Goal: Task Accomplishment & Management: Manage account settings

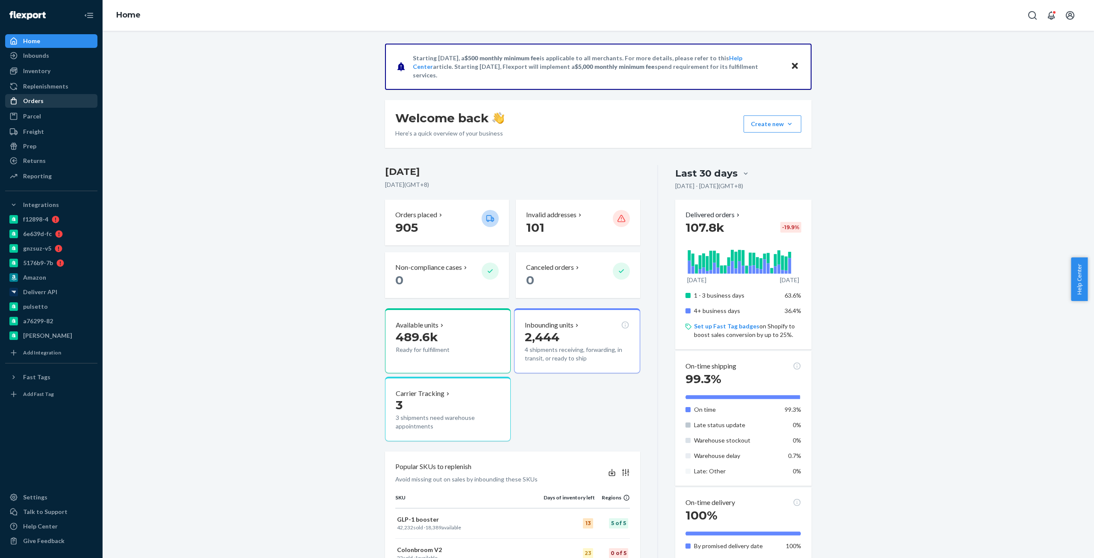
click at [55, 107] on link "Orders" at bounding box center [51, 101] width 92 height 14
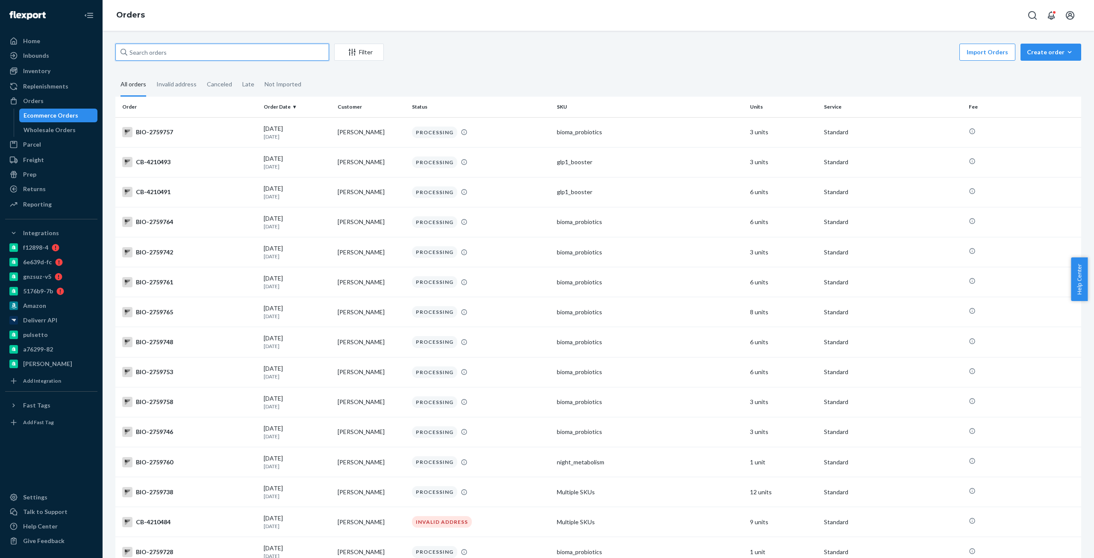
click at [266, 45] on input "text" at bounding box center [222, 52] width 214 height 17
paste input "2462949"
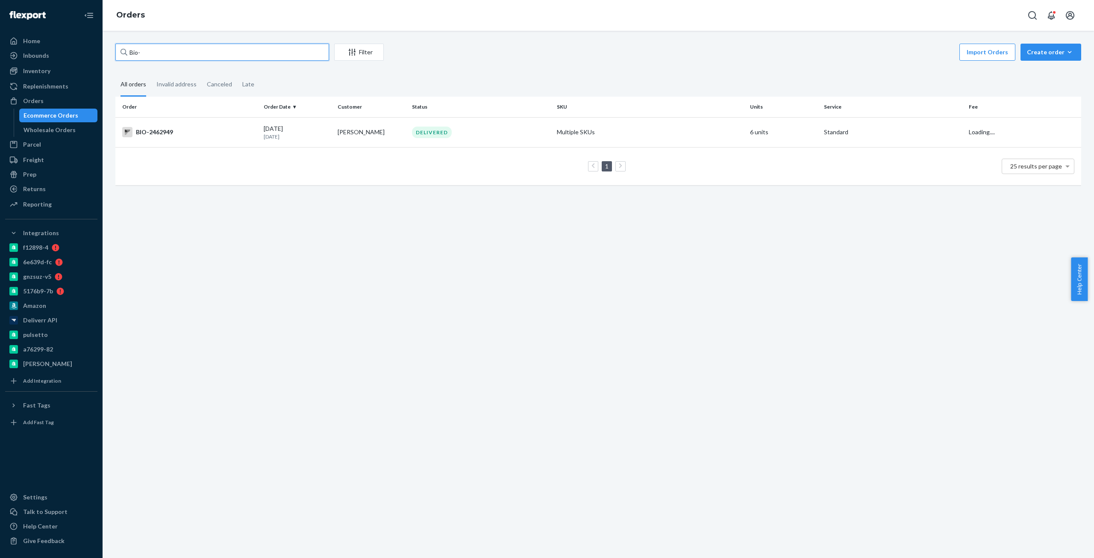
paste input "2462949"
type input "Bio-2462949"
click at [208, 125] on td "BIO-2462949" at bounding box center [187, 132] width 145 height 30
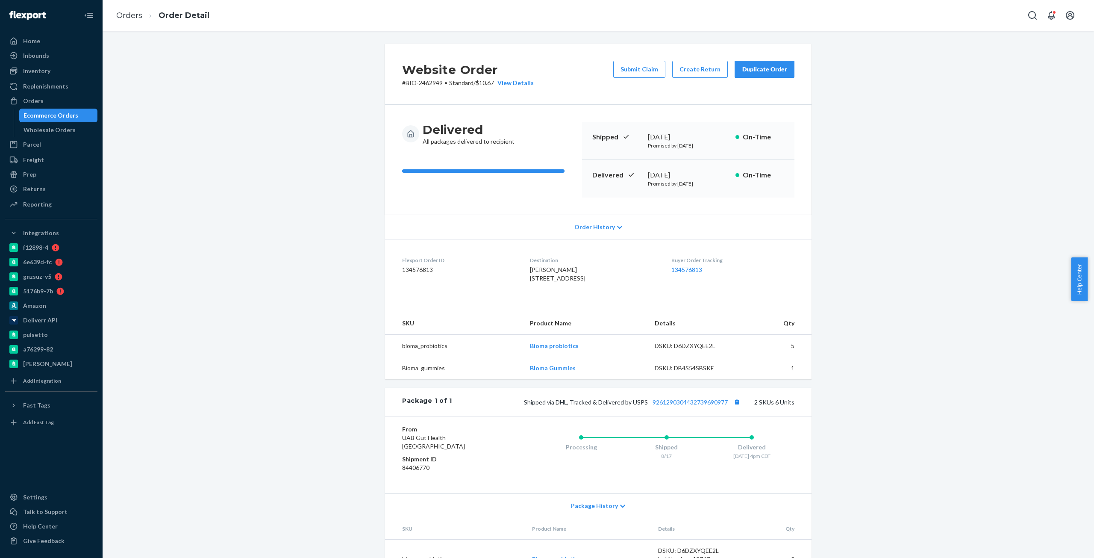
click at [665, 174] on div "August 19, 2025" at bounding box center [688, 175] width 81 height 10
copy div "August 19, 2025"
copy link "9261290304432739690977"
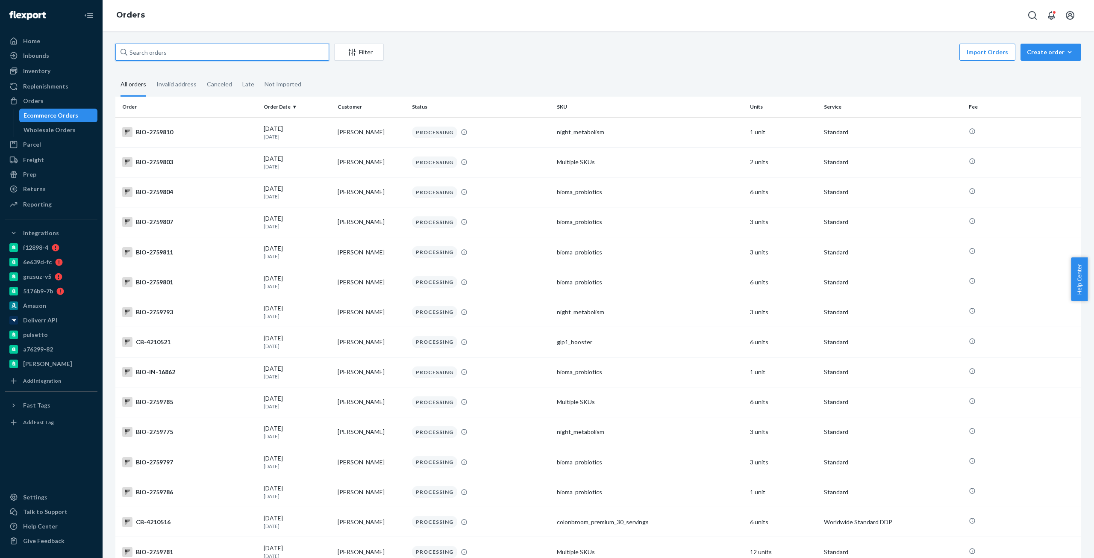
click at [240, 51] on input "text" at bounding box center [222, 52] width 214 height 17
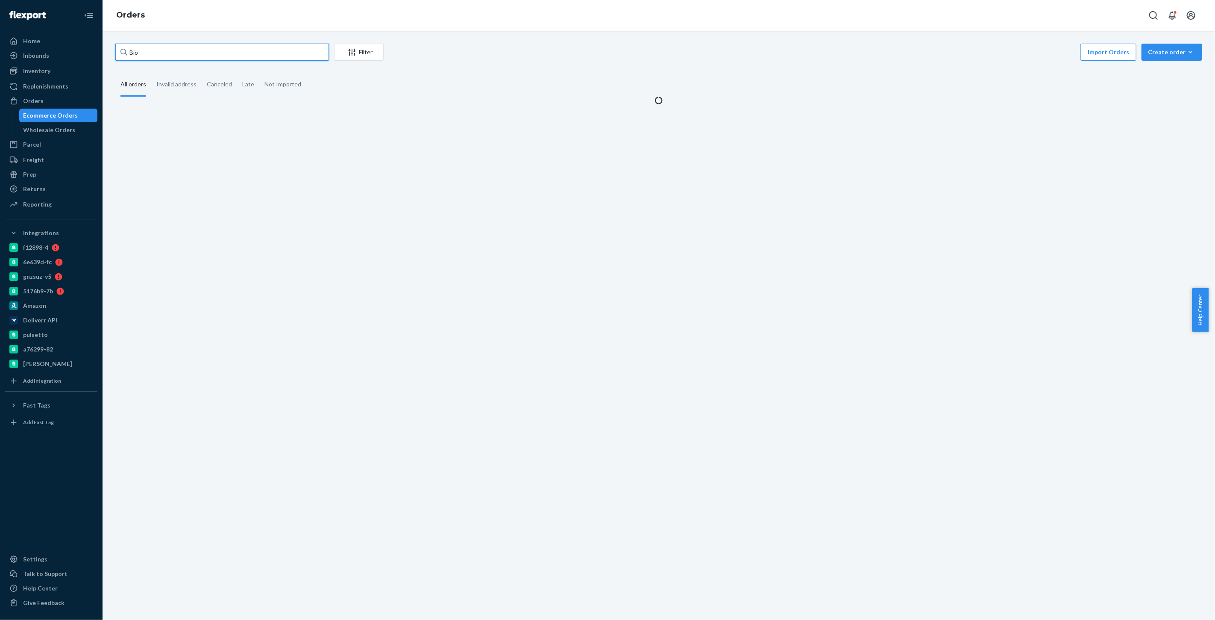
paste input "2154713"
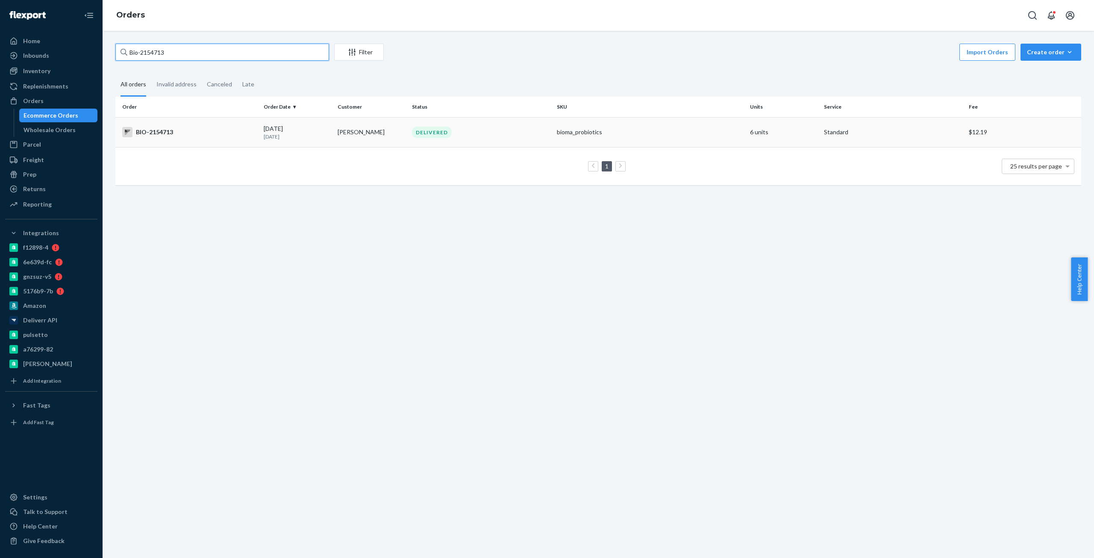
type input "Bio-2154713"
click at [145, 131] on div "BIO-2154713" at bounding box center [189, 132] width 135 height 10
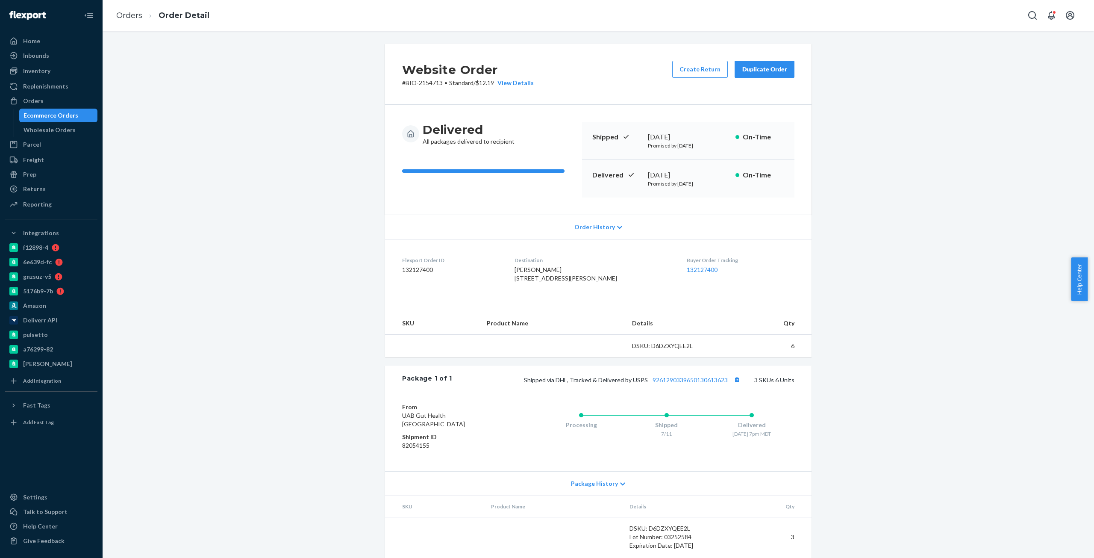
click at [407, 257] on dt "Flexport Order ID" at bounding box center [451, 259] width 99 height 7
click at [665, 174] on div "July 17, 2025" at bounding box center [688, 175] width 81 height 10
copy div "July 17, 2025"
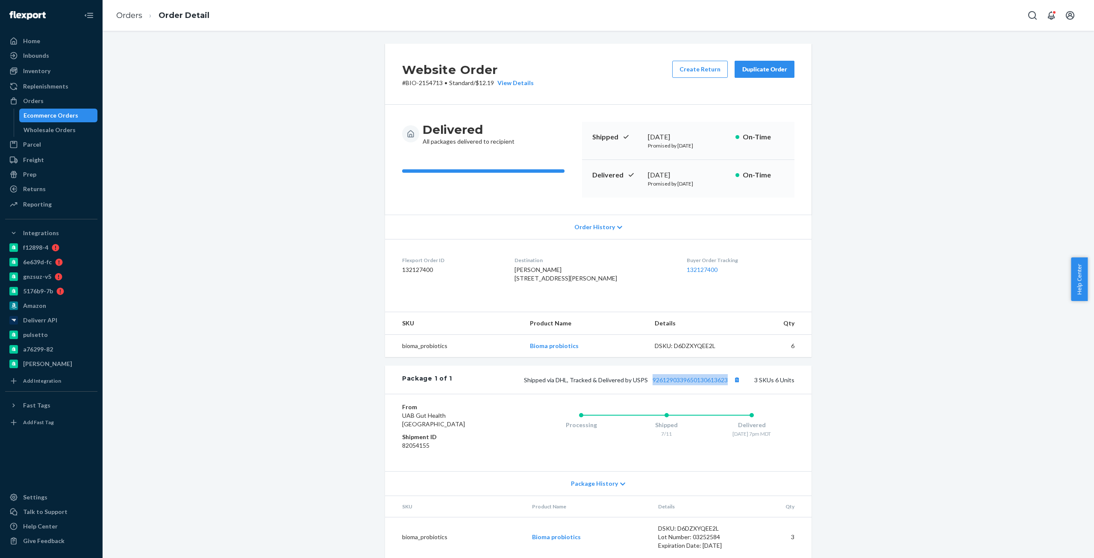
copy link "9261290339650130613623"
drag, startPoint x: 727, startPoint y: 395, endPoint x: 167, endPoint y: 118, distance: 625.3
click at [167, 118] on div "Website Order # BIO-2154713 • Standard / $12.19 View Details Create Return Dupl…" at bounding box center [598, 345] width 979 height 602
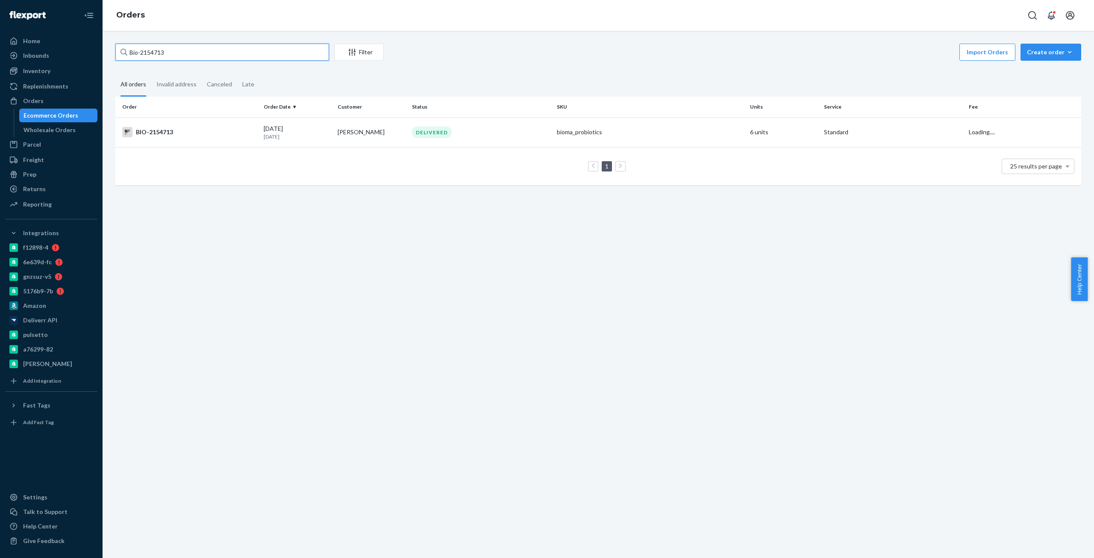
click at [158, 48] on input "Bio-2154713" at bounding box center [222, 52] width 214 height 17
paste input "71806"
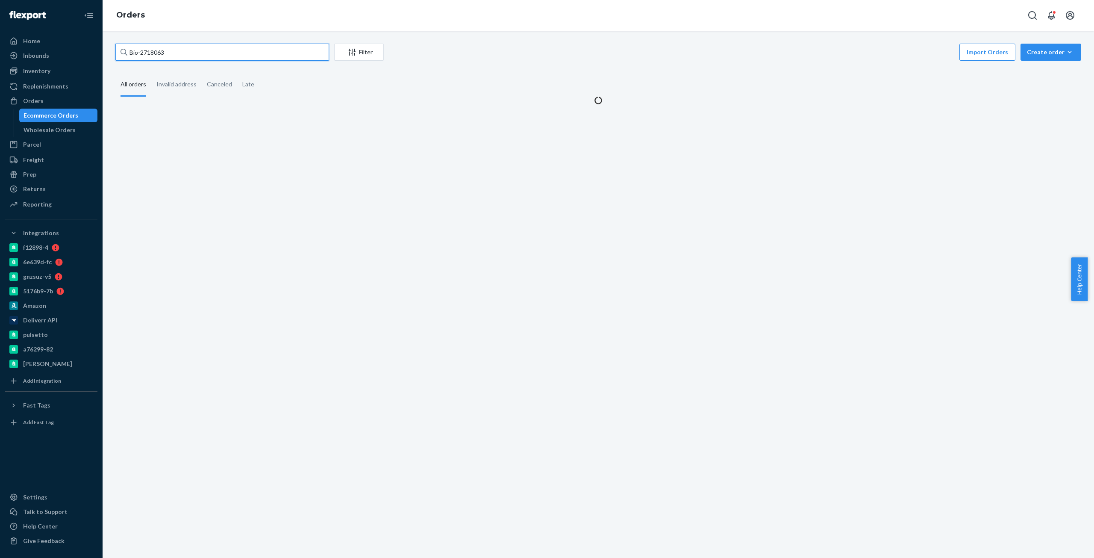
type input "Bio-2718063"
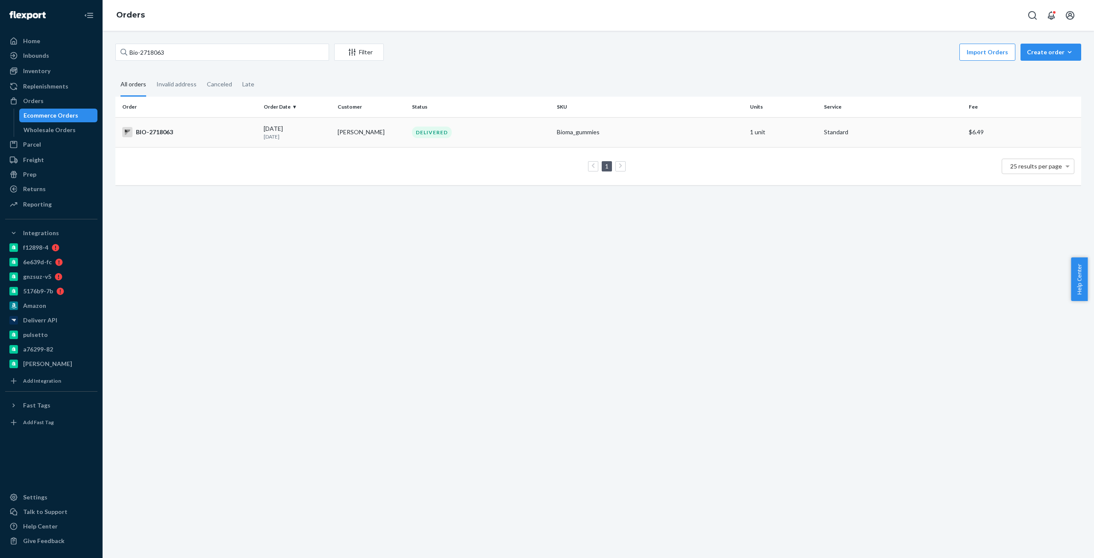
click at [197, 127] on div "BIO-2718063" at bounding box center [189, 132] width 135 height 10
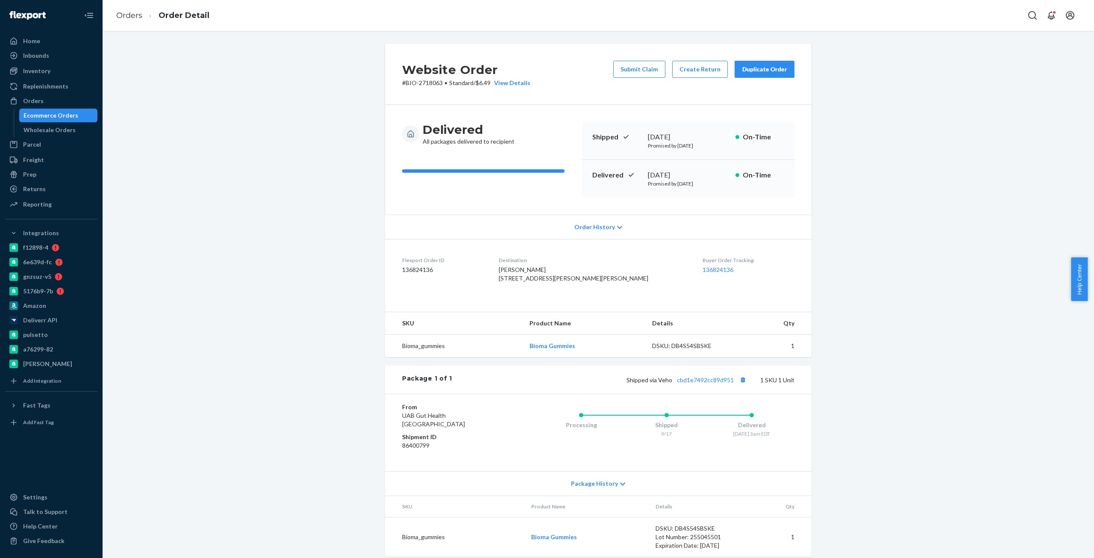
click at [427, 76] on h2 "Website Order" at bounding box center [466, 70] width 128 height 18
click at [406, 83] on p "# BIO-2718063 • Standard / $6.49 View Details" at bounding box center [466, 83] width 128 height 9
drag, startPoint x: 406, startPoint y: 83, endPoint x: 423, endPoint y: 87, distance: 16.7
click at [409, 83] on p "# BIO-2718063 • Standard / $6.49 View Details" at bounding box center [466, 83] width 128 height 9
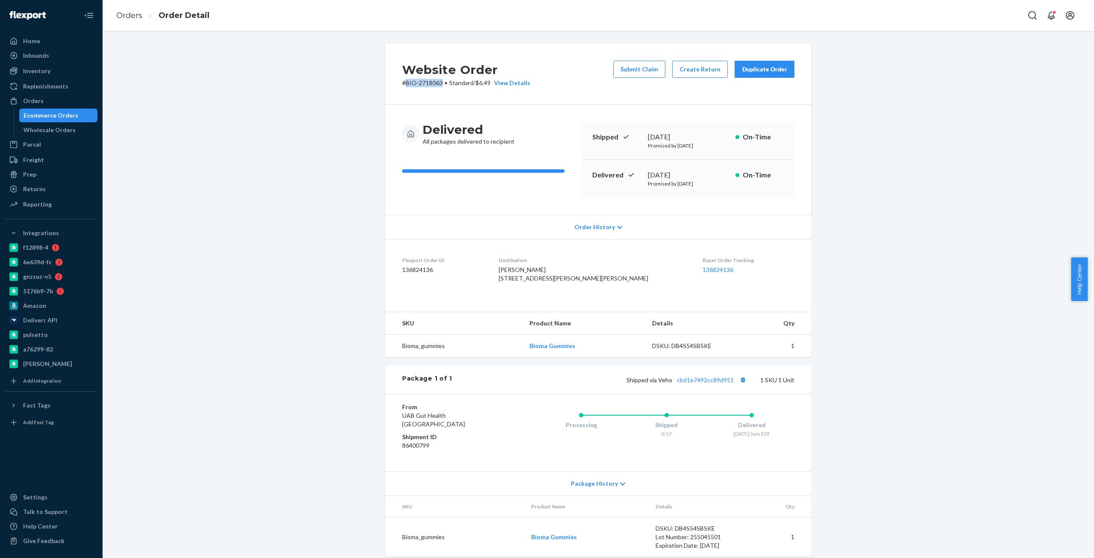
click at [424, 88] on div "Website Order # BIO-2718063 • Standard / $6.49 View Details Submit Claim Create…" at bounding box center [598, 74] width 427 height 61
copy p "BIO-2718063"
click at [686, 72] on button "Create Return" at bounding box center [700, 69] width 56 height 17
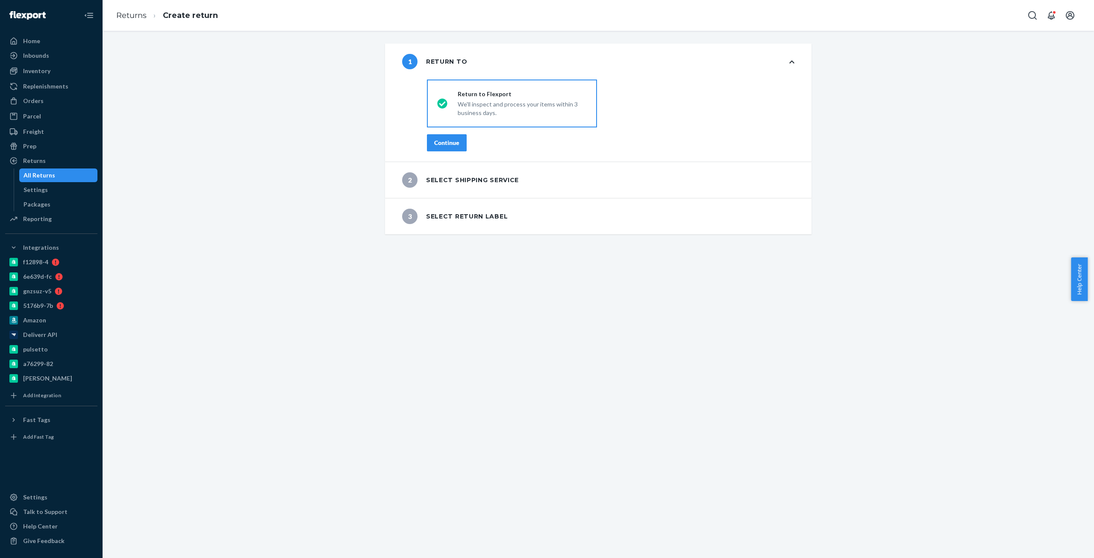
click at [435, 140] on div "Continue" at bounding box center [446, 142] width 25 height 9
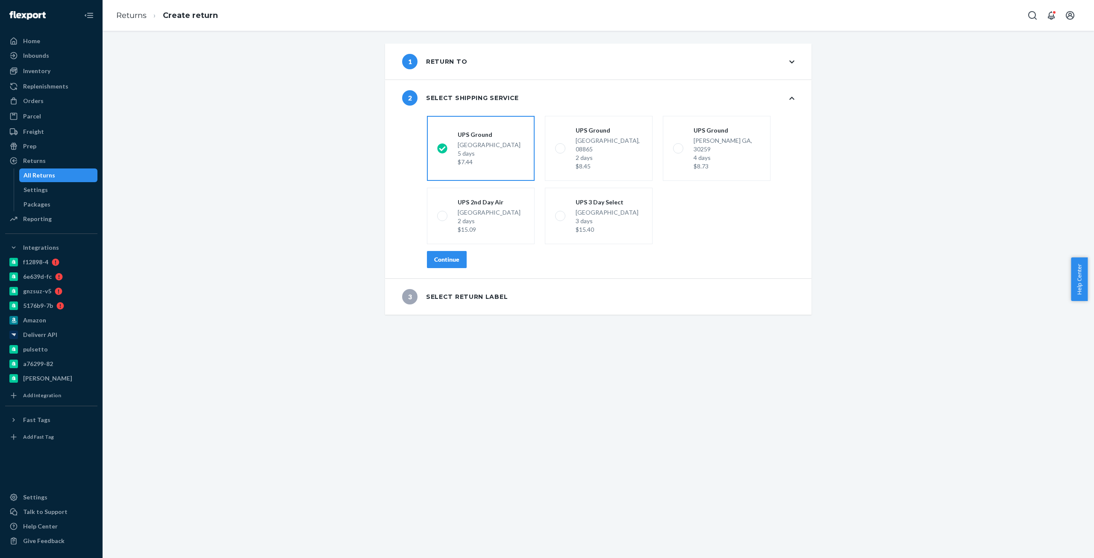
click at [452, 255] on div "Continue" at bounding box center [446, 259] width 25 height 9
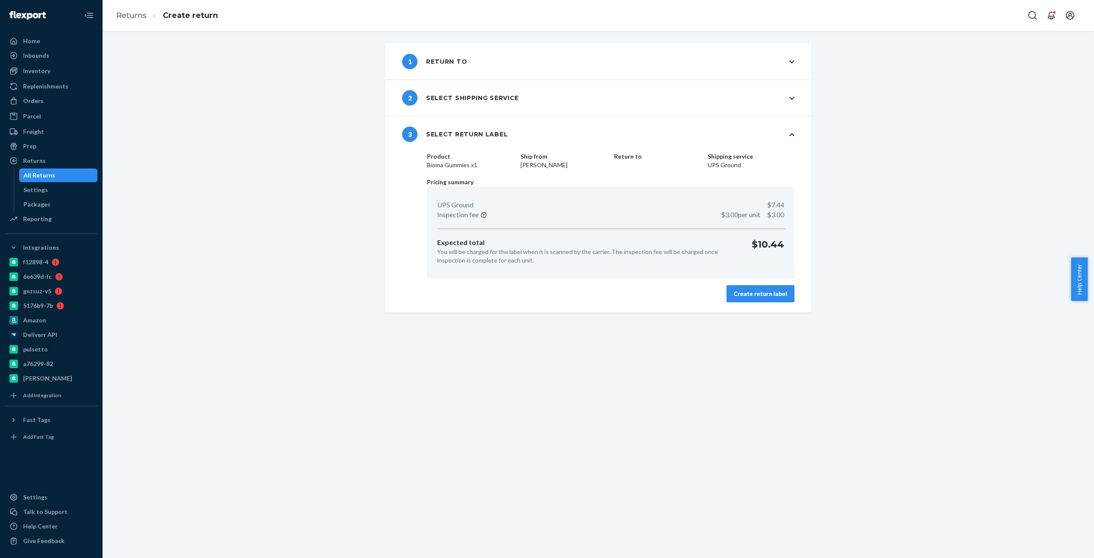
click at [762, 295] on div "Create return label" at bounding box center [760, 293] width 53 height 9
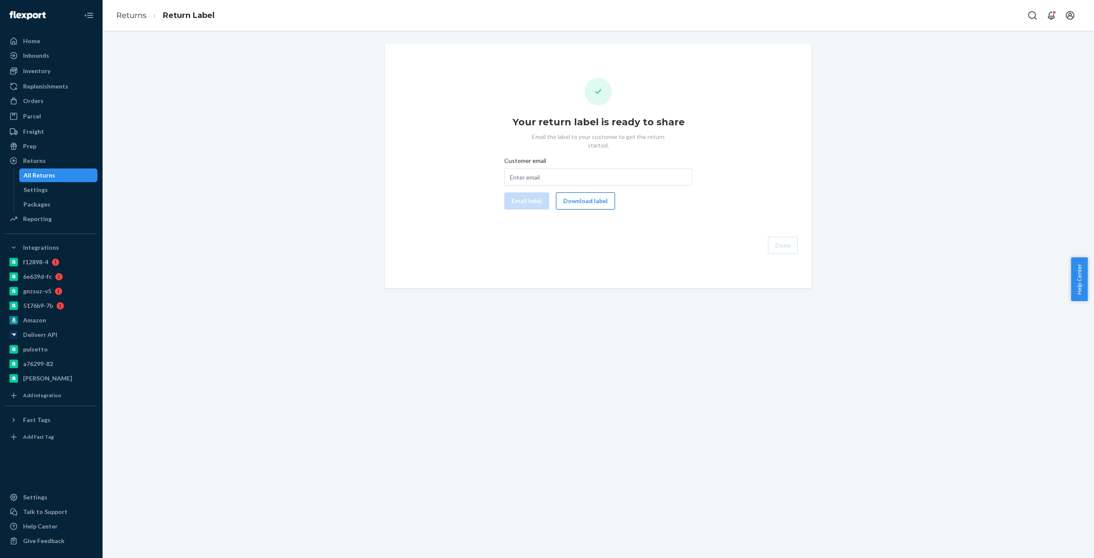
click at [572, 193] on button "Download label" at bounding box center [585, 200] width 59 height 17
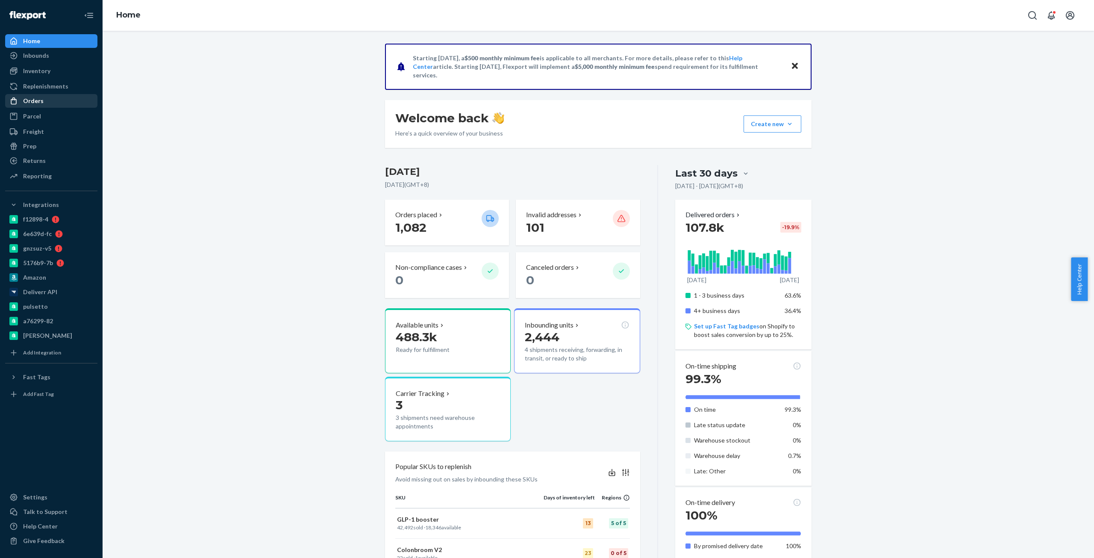
click at [44, 101] on div "Orders" at bounding box center [51, 101] width 91 height 12
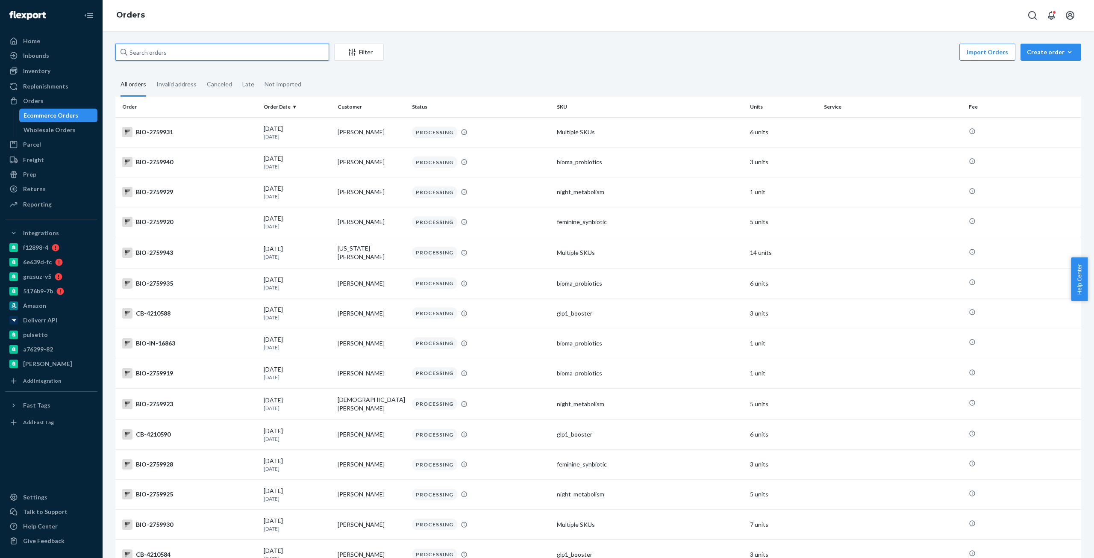
click at [259, 57] on input "text" at bounding box center [222, 52] width 214 height 17
paste input "retired-chick@hotmail.com"
paste input "2757080"
type input "Bio-2757080"
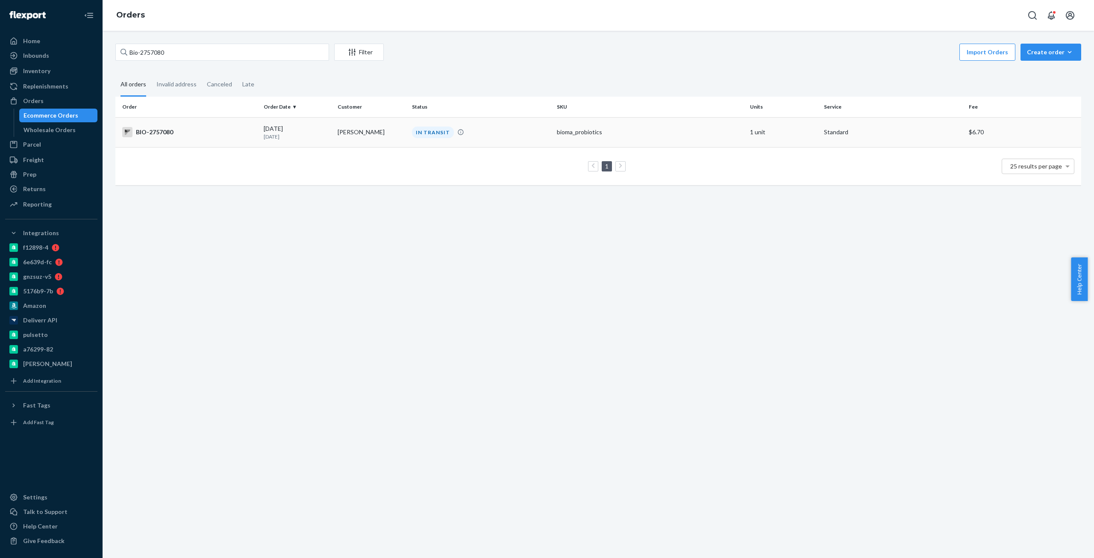
click at [152, 134] on div "BIO-2757080" at bounding box center [189, 132] width 135 height 10
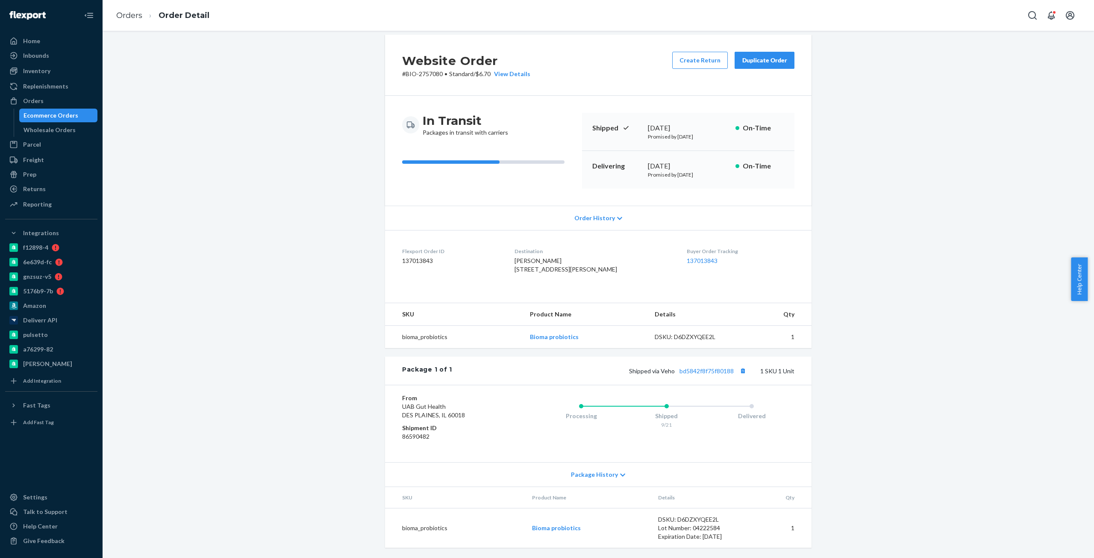
scroll to position [26, 0]
copy link "bd5842f8f75f80188"
drag, startPoint x: 733, startPoint y: 372, endPoint x: 269, endPoint y: 130, distance: 523.6
click at [182, 153] on div "Website Order # BIO-2757080 • Standard / $6.70 View Details Create Return Dupli…" at bounding box center [598, 296] width 979 height 523
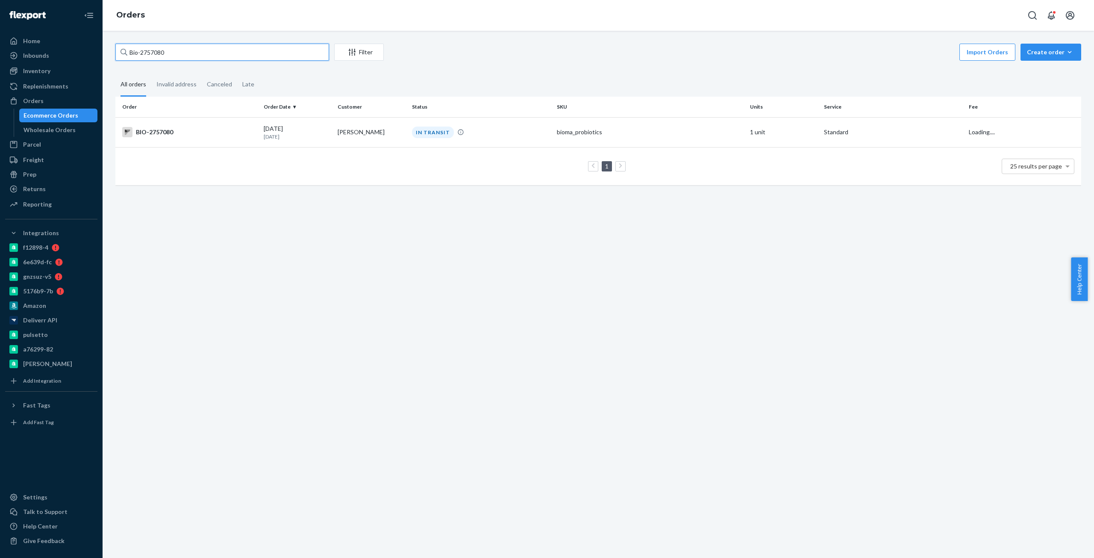
click at [152, 49] on input "Bio-2757080" at bounding box center [222, 52] width 214 height 17
click at [152, 50] on input "Bio-2757080" at bounding box center [222, 52] width 214 height 17
paste input "2310767"
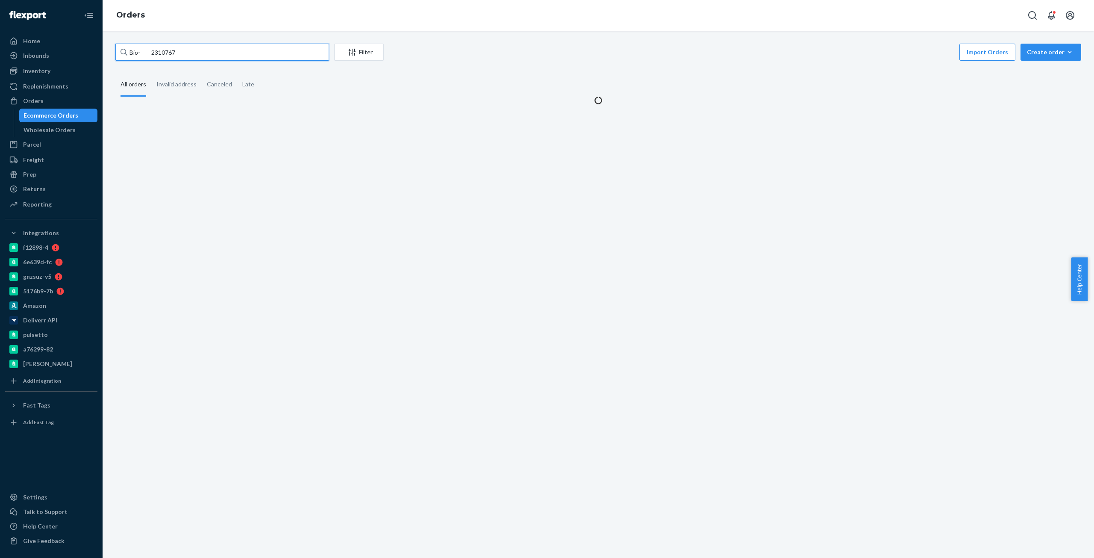
type input "Bio- 2310767"
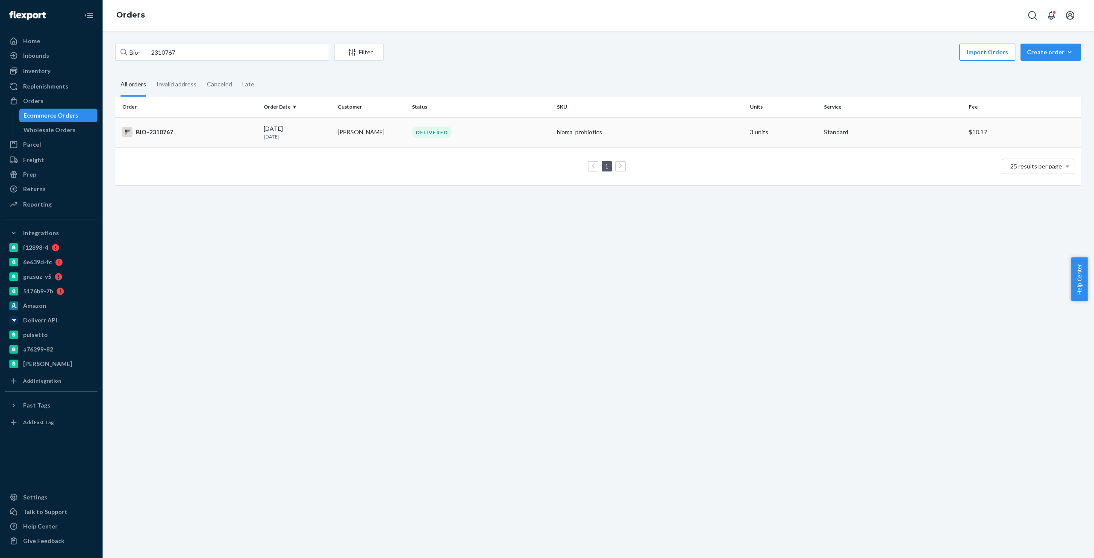
click at [171, 126] on td "BIO-2310767" at bounding box center [187, 132] width 145 height 30
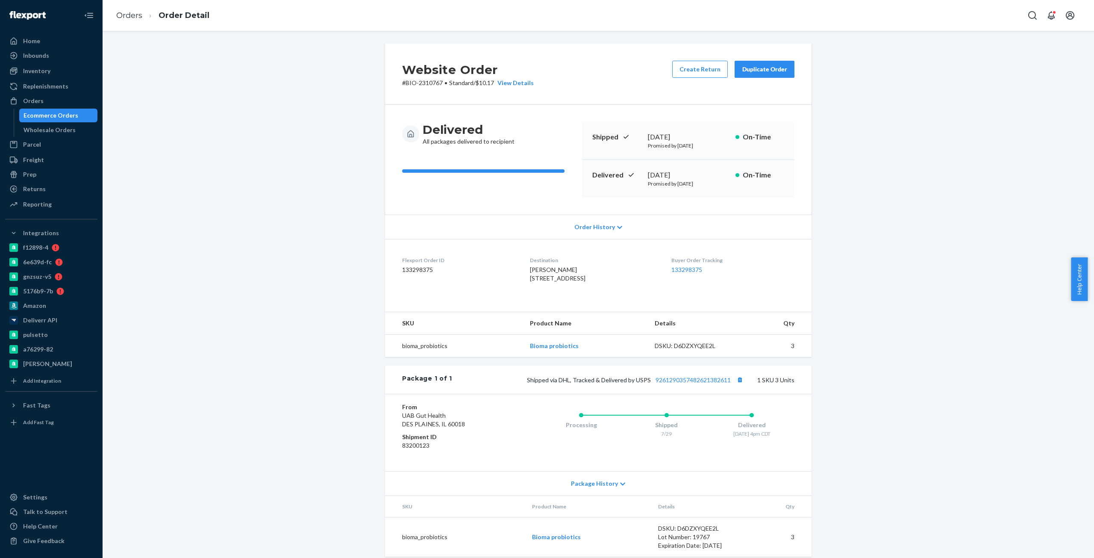
click at [661, 174] on div "August 1, 2025" at bounding box center [688, 175] width 81 height 10
copy div "August 1, 2025"
copy link "9261290357482621382611"
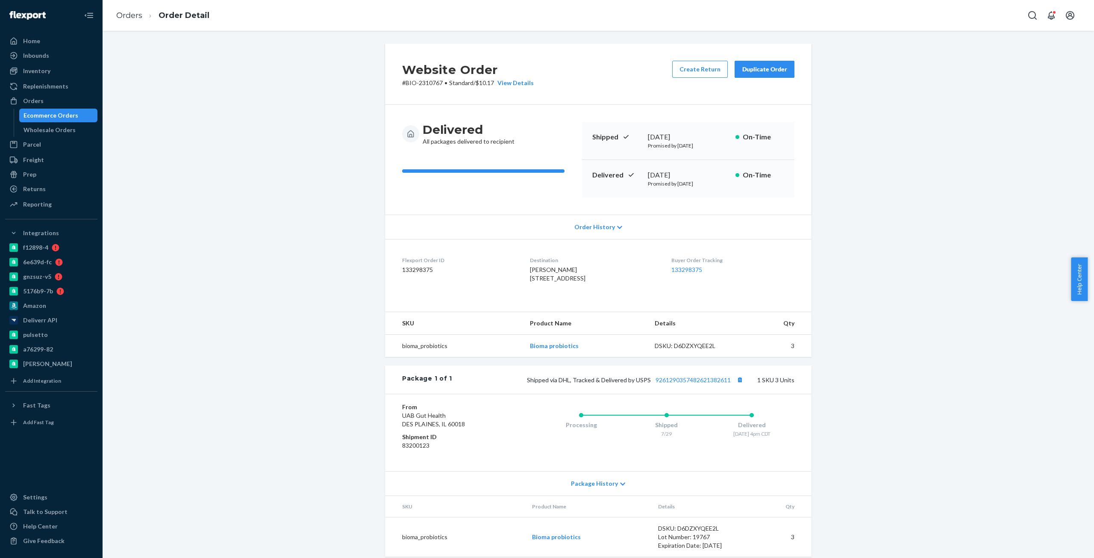
click at [325, 466] on div "Website Order # BIO-2310767 • Standard / $10.17 View Details Create Return Dupl…" at bounding box center [598, 305] width 979 height 523
drag, startPoint x: 186, startPoint y: 234, endPoint x: 176, endPoint y: 209, distance: 27.5
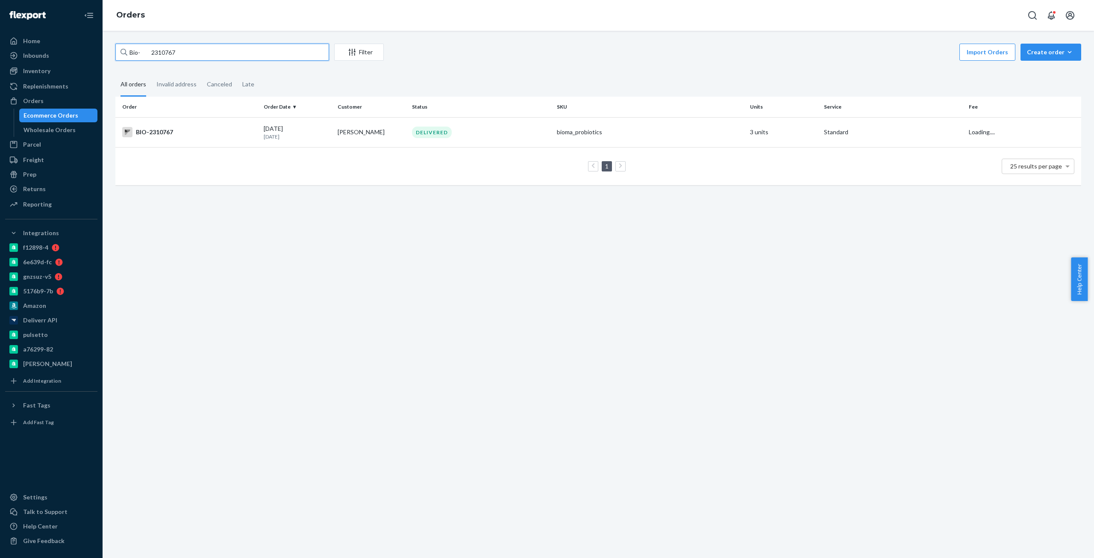
click at [162, 51] on input "Bio- 2310767" at bounding box center [222, 52] width 214 height 17
paste input "5304"
type input "Bio- 2353047"
click at [161, 128] on div "BIO-2353047" at bounding box center [189, 132] width 135 height 10
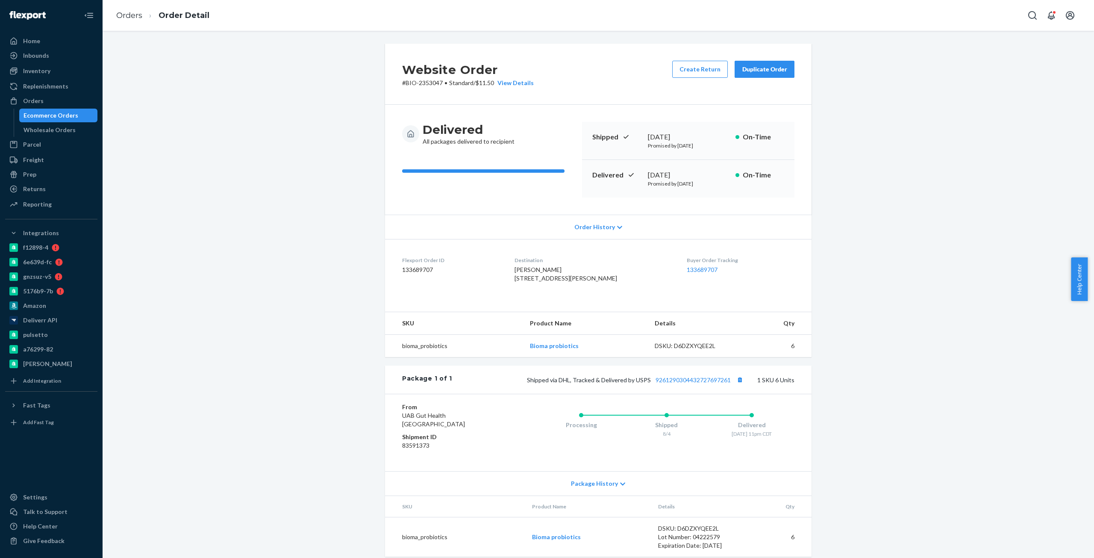
click at [657, 174] on div "August 6, 2025" at bounding box center [688, 175] width 81 height 10
copy div "August 6, 2025"
copy link "9261290304432727697261"
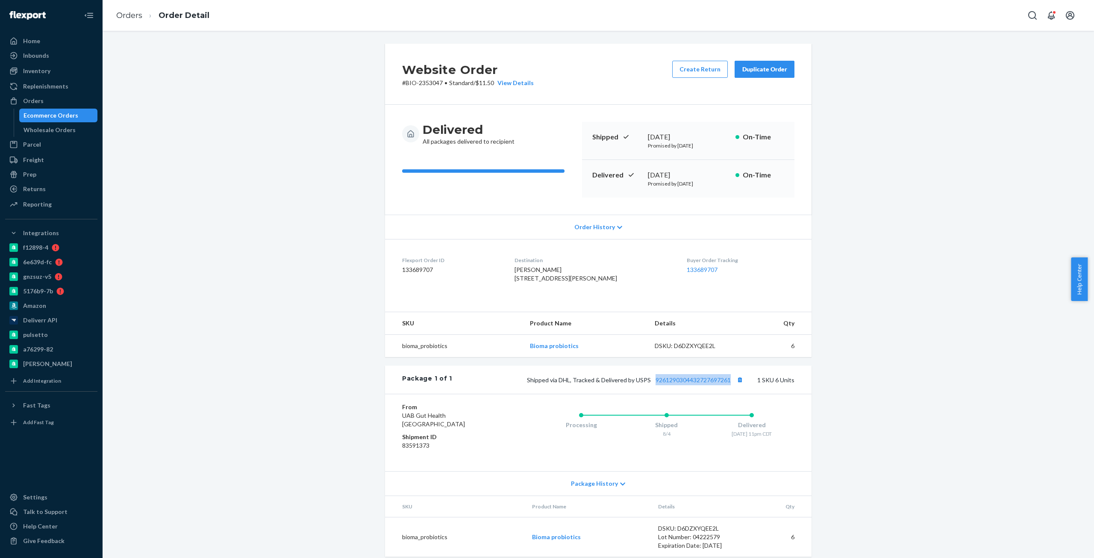
drag, startPoint x: 729, startPoint y: 397, endPoint x: 303, endPoint y: 100, distance: 520.1
click at [267, 121] on div "Website Order # BIO-2353047 • Standard / $11.50 View Details Create Return Dupl…" at bounding box center [598, 305] width 979 height 523
drag, startPoint x: 306, startPoint y: 93, endPoint x: 229, endPoint y: 53, distance: 86.4
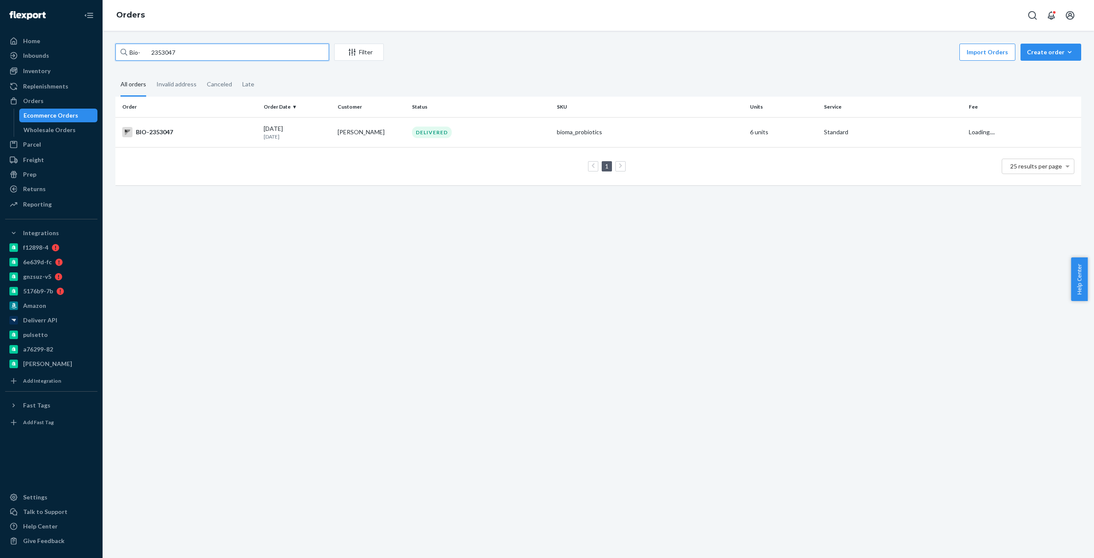
click at [155, 50] on input "Bio- 2353047" at bounding box center [222, 52] width 214 height 17
paste input "748131"
type input "Bio- 2748131"
click at [144, 134] on div "BIO-2748131" at bounding box center [189, 132] width 135 height 10
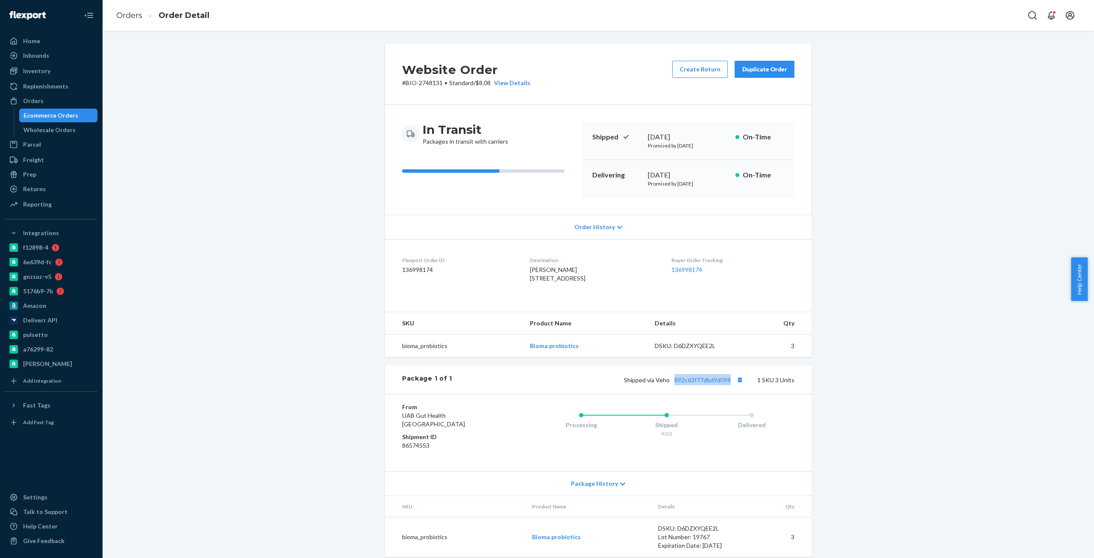
copy link "892c63f77dbd9d098"
drag, startPoint x: 731, startPoint y: 392, endPoint x: 156, endPoint y: 262, distance: 589.4
click at [156, 262] on div "Website Order # BIO-2748131 • Standard / $8.08 View Details Create Return Dupli…" at bounding box center [598, 305] width 979 height 523
drag, startPoint x: 317, startPoint y: 147, endPoint x: 261, endPoint y: 41, distance: 119.3
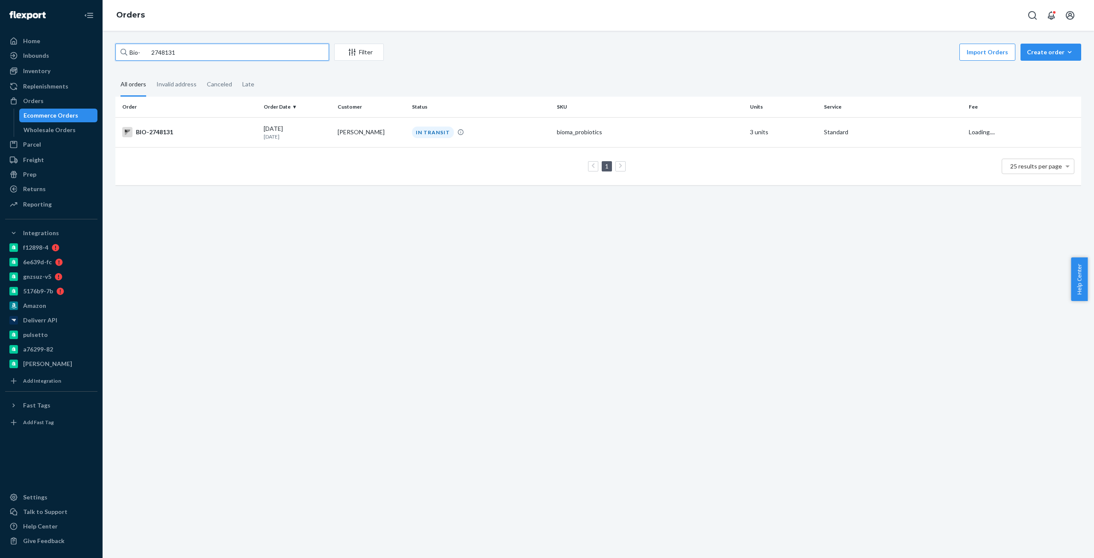
click at [155, 50] on input "Bio- 2748131" at bounding box center [222, 52] width 214 height 17
paste input "275756"
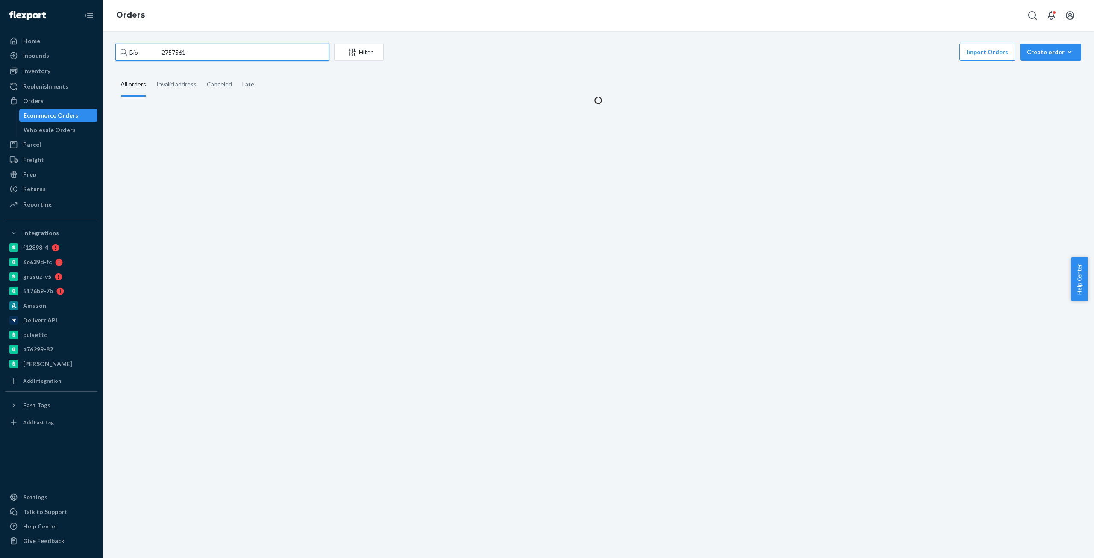
type input "Bio- 2757561"
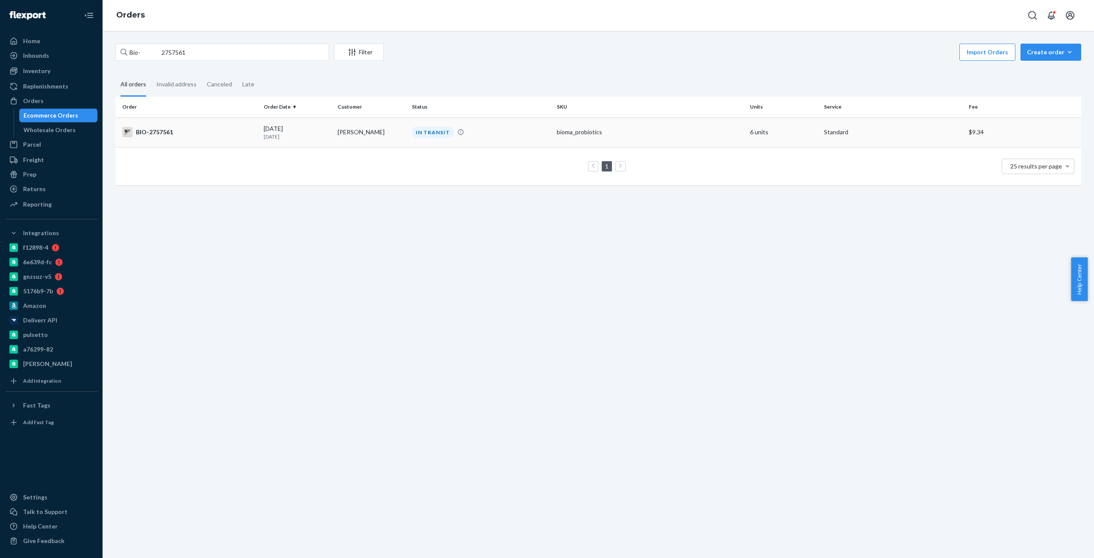
click at [168, 130] on div "BIO-2757561" at bounding box center [189, 132] width 135 height 10
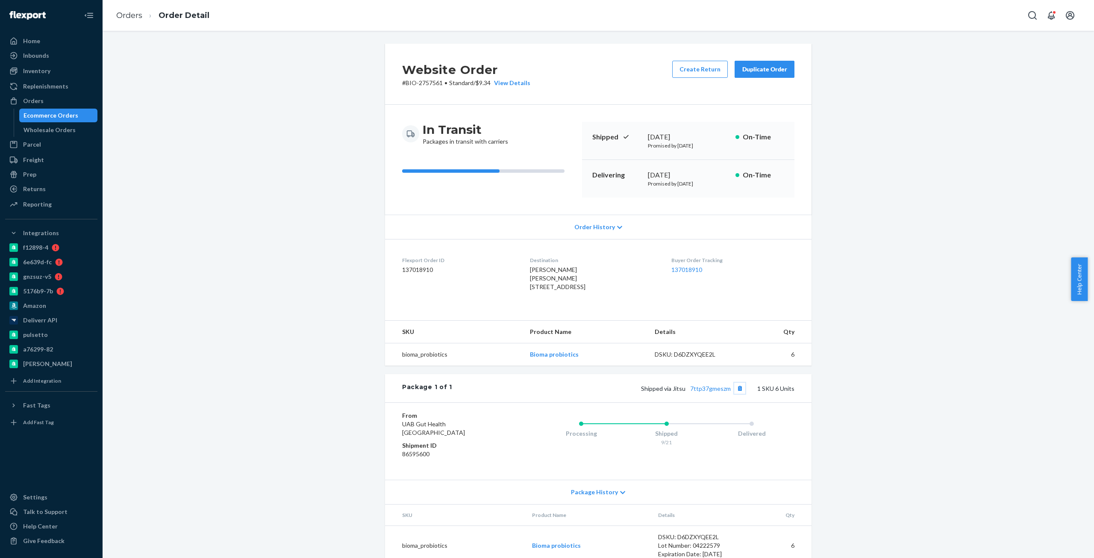
drag, startPoint x: 727, startPoint y: 408, endPoint x: 688, endPoint y: 402, distance: 38.9
click at [688, 392] on span "Shipped via Jitsu 7ttp37gmeszm" at bounding box center [693, 388] width 104 height 7
copy link "7ttp37gmeszm"
click at [699, 74] on button "Create Return" at bounding box center [700, 69] width 56 height 17
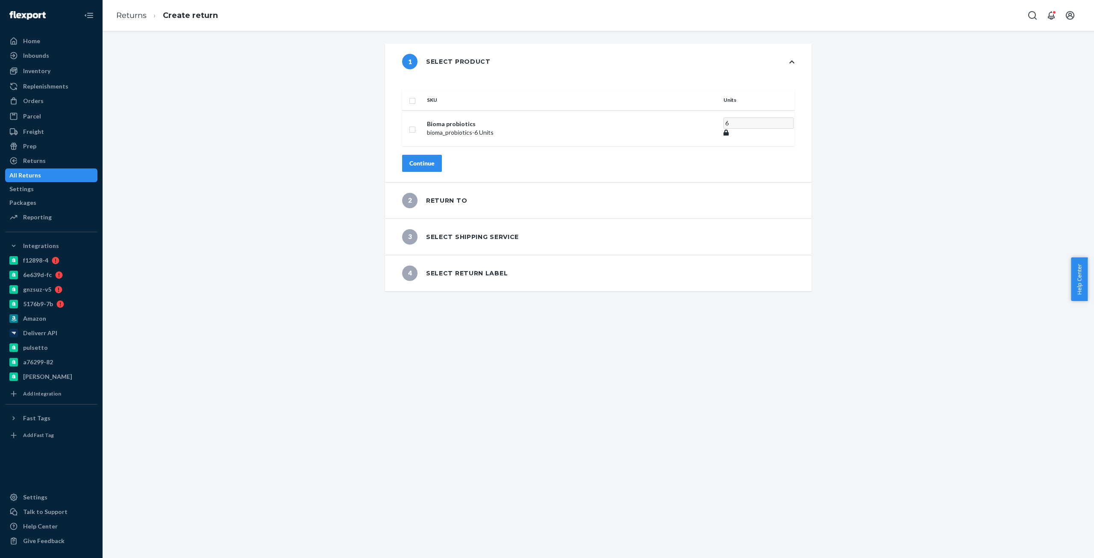
drag, startPoint x: 302, startPoint y: 211, endPoint x: 314, endPoint y: 202, distance: 15.3
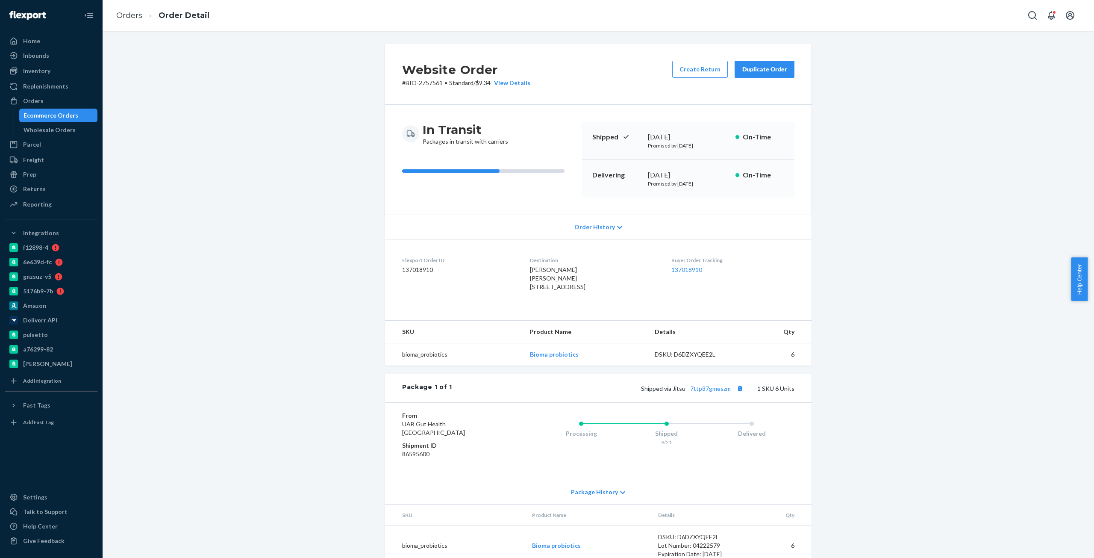
click at [407, 80] on p "# BIO-2757561 • Standard / $9.34 View Details" at bounding box center [466, 83] width 128 height 9
click at [426, 76] on h2 "Website Order" at bounding box center [466, 70] width 128 height 18
click at [435, 83] on p "# BIO-2757561 • Standard / $9.34 View Details" at bounding box center [466, 83] width 128 height 9
copy p "BIO-2757561"
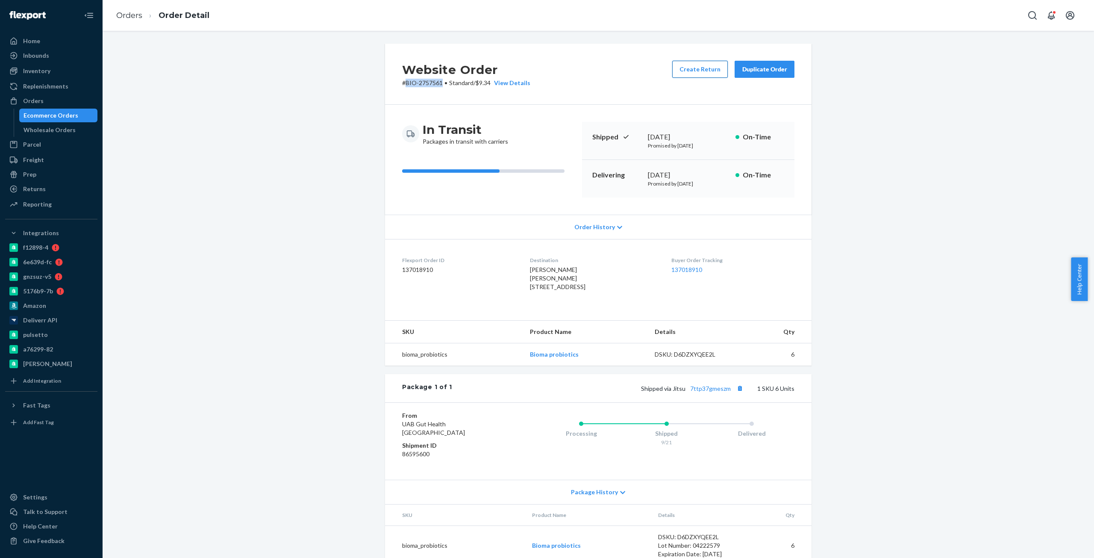
click at [698, 76] on button "Create Return" at bounding box center [700, 69] width 56 height 17
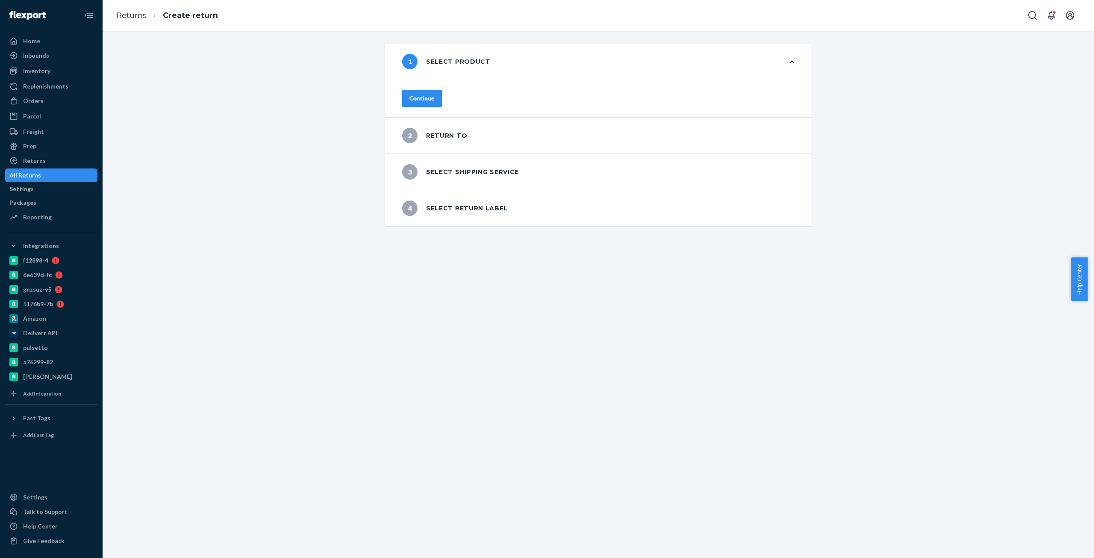
click at [436, 90] on button "Continue" at bounding box center [422, 98] width 40 height 17
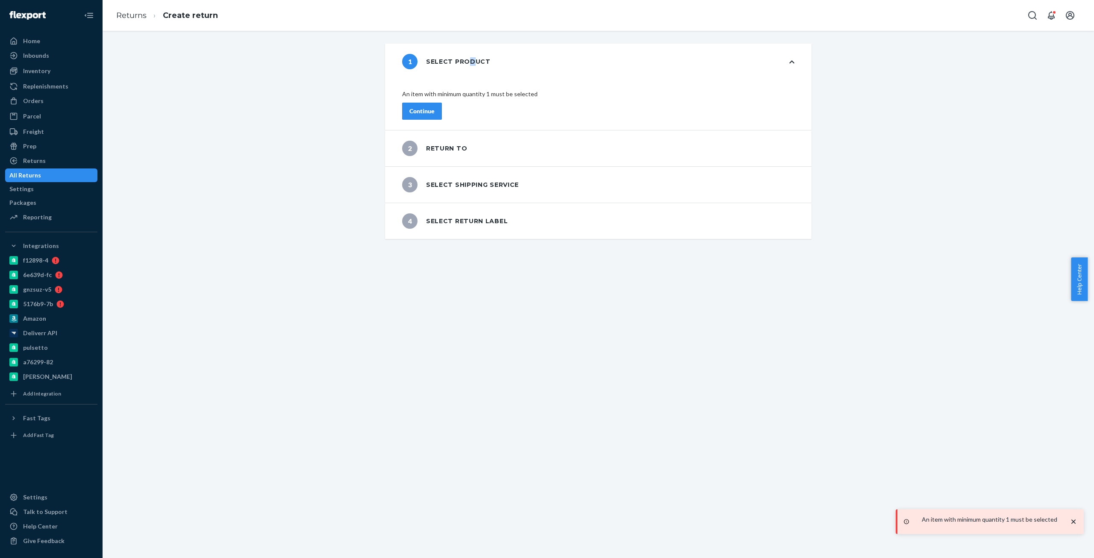
click at [468, 75] on div "1 Select product" at bounding box center [598, 62] width 427 height 36
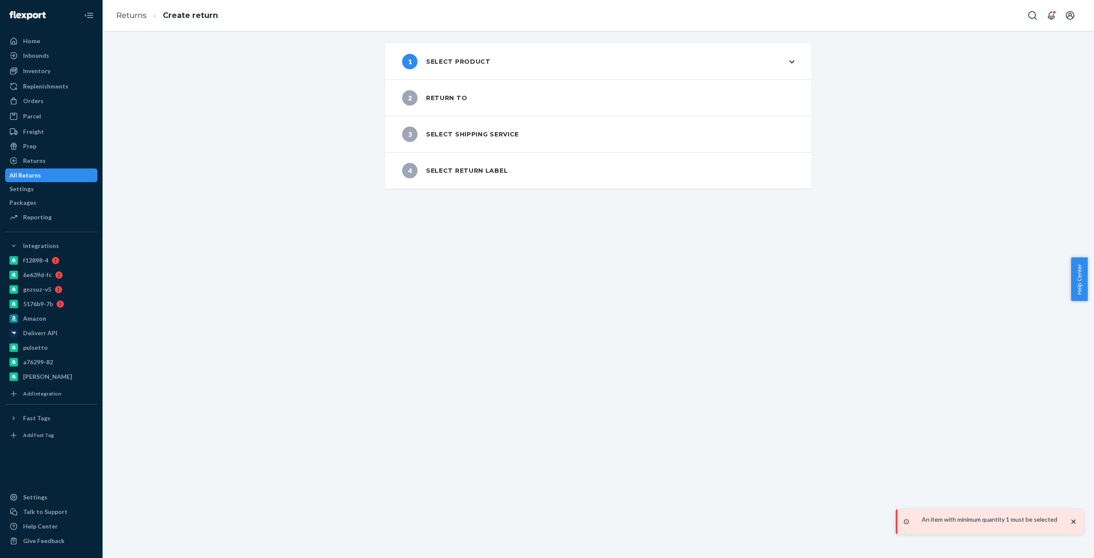
click at [451, 79] on div "1 Select product" at bounding box center [598, 62] width 427 height 36
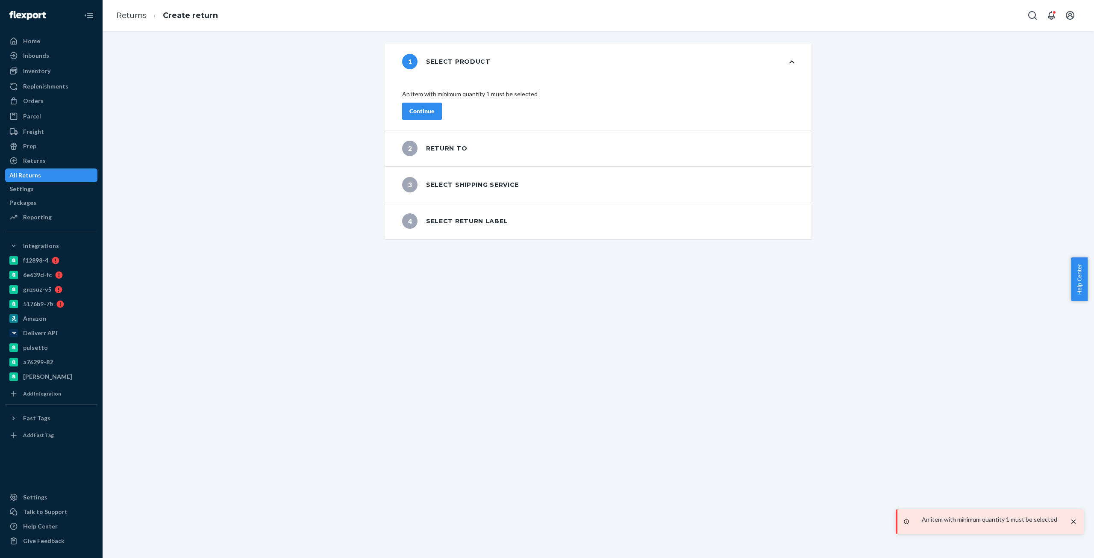
click at [460, 65] on div "1 Select product" at bounding box center [446, 61] width 88 height 15
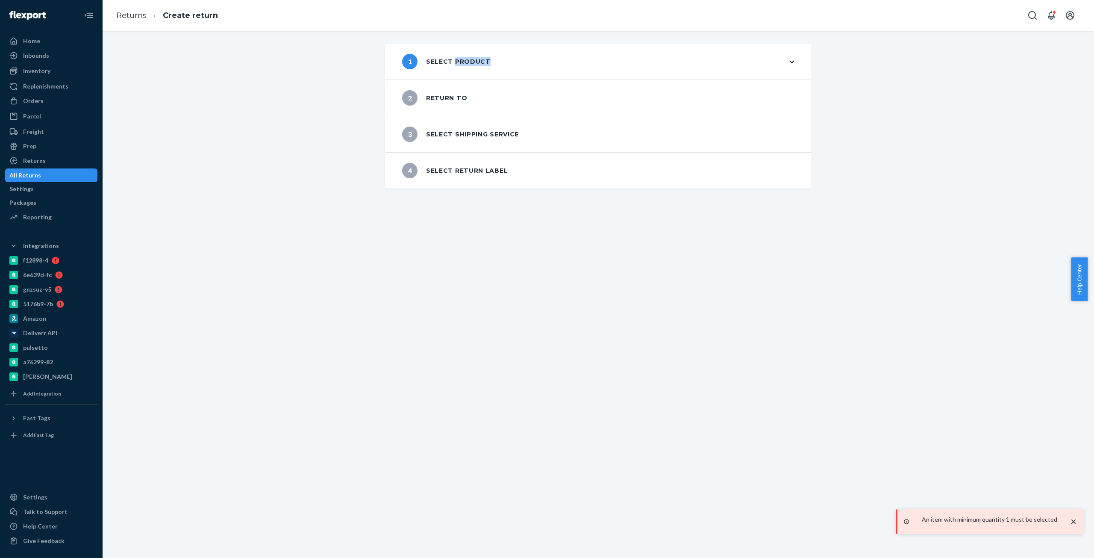
click at [460, 65] on div "1 Select product" at bounding box center [446, 61] width 88 height 15
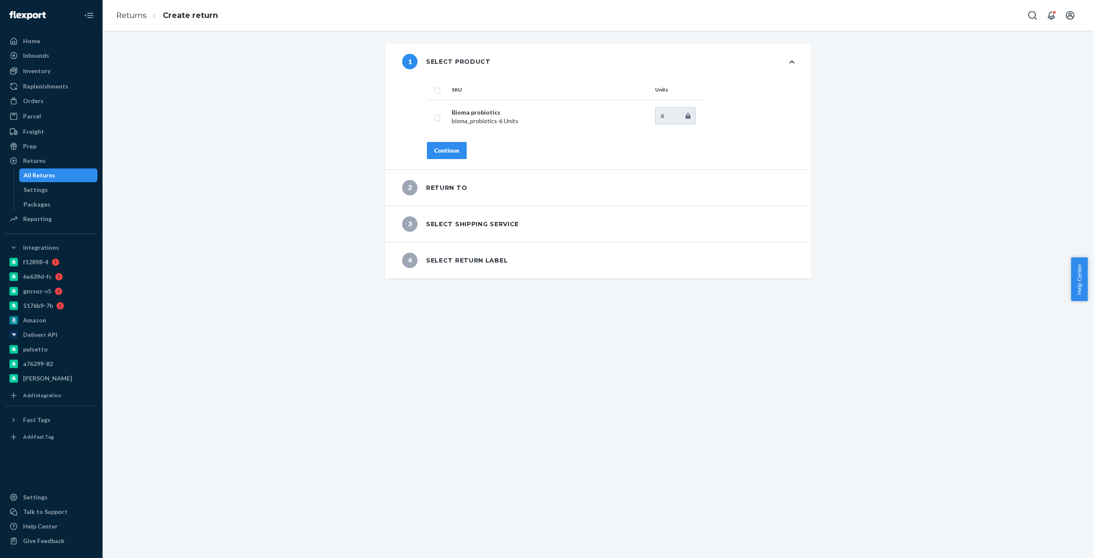
click at [428, 85] on th at bounding box center [437, 89] width 21 height 21
click at [438, 90] on th at bounding box center [437, 89] width 21 height 21
click at [435, 90] on input "checkbox" at bounding box center [437, 89] width 7 height 9
checkbox input "true"
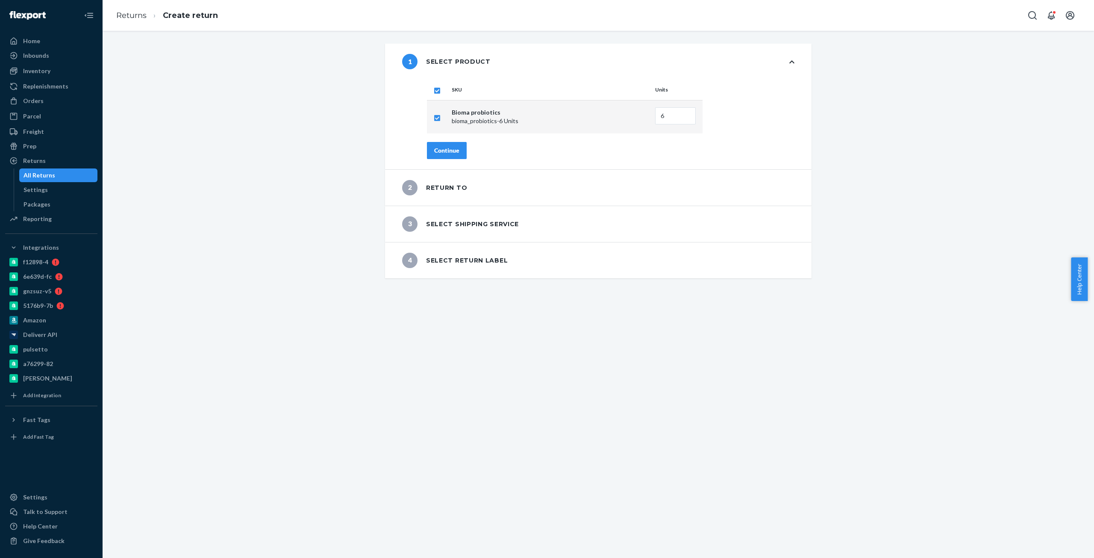
click at [455, 144] on button "Continue" at bounding box center [447, 150] width 40 height 17
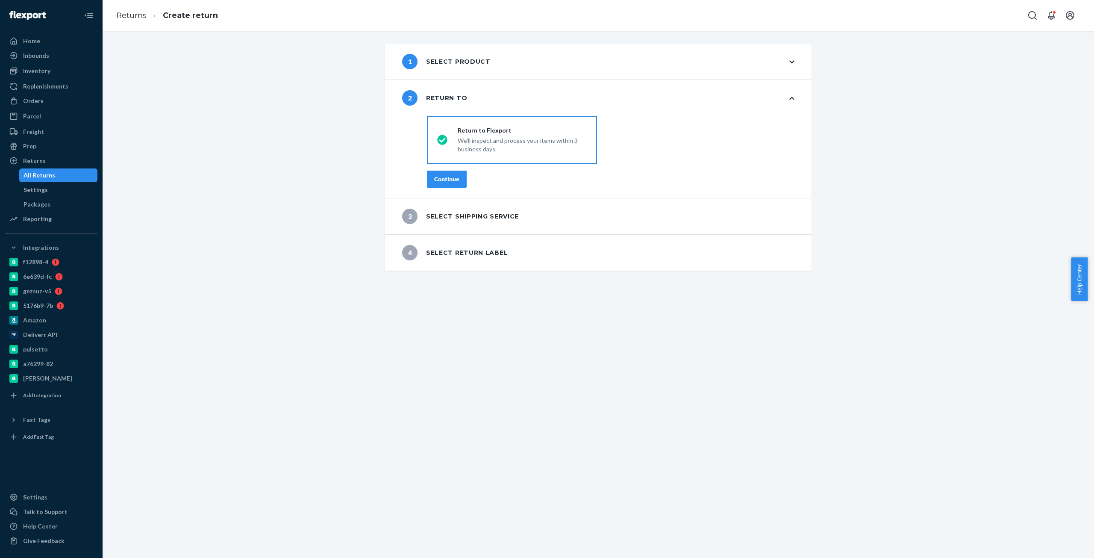
click at [442, 180] on div "Continue" at bounding box center [446, 179] width 25 height 9
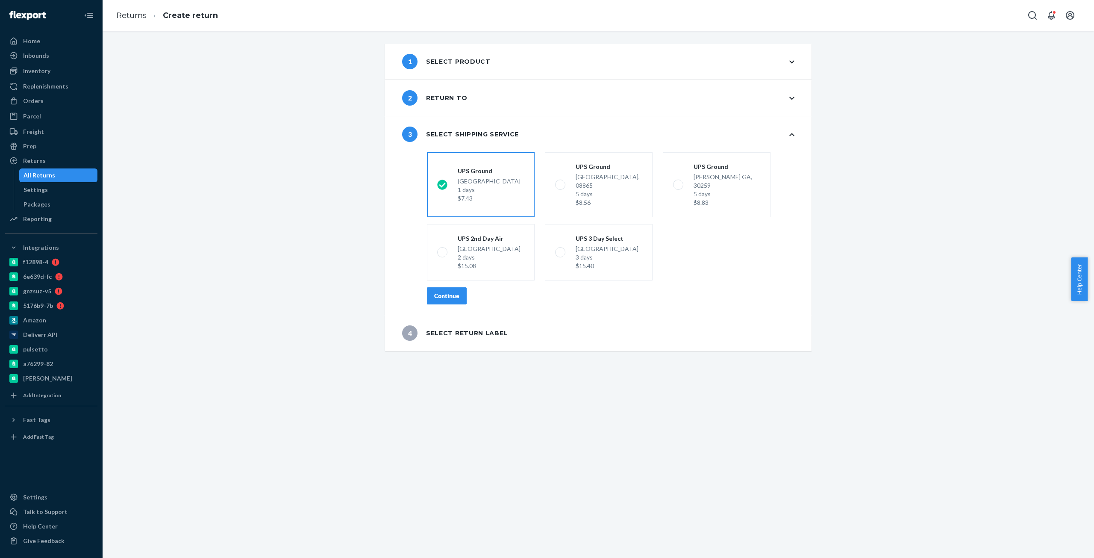
click at [451, 291] on div "Continue" at bounding box center [446, 295] width 25 height 9
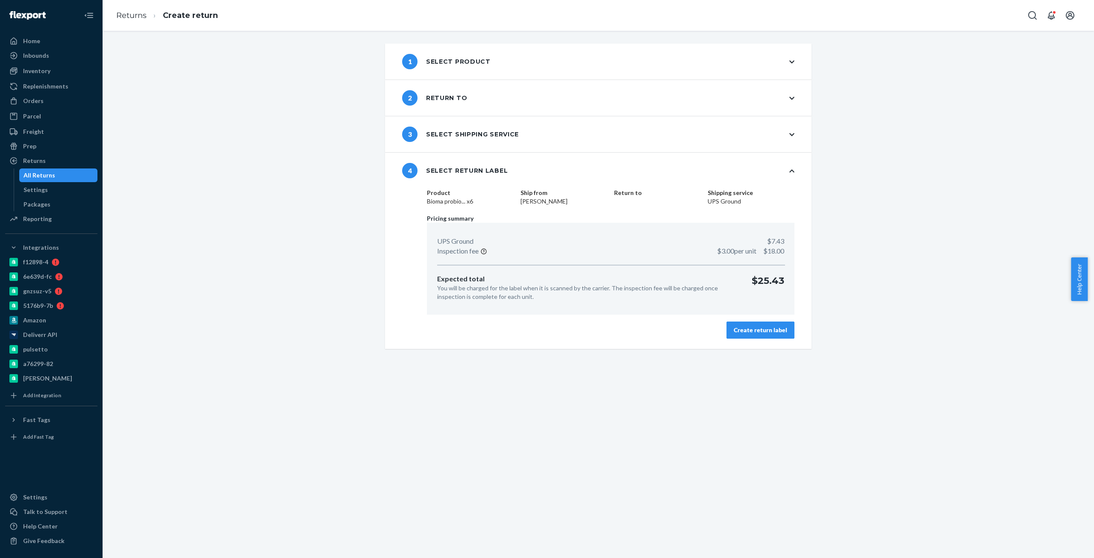
click at [774, 330] on div "Create return label" at bounding box center [760, 330] width 53 height 9
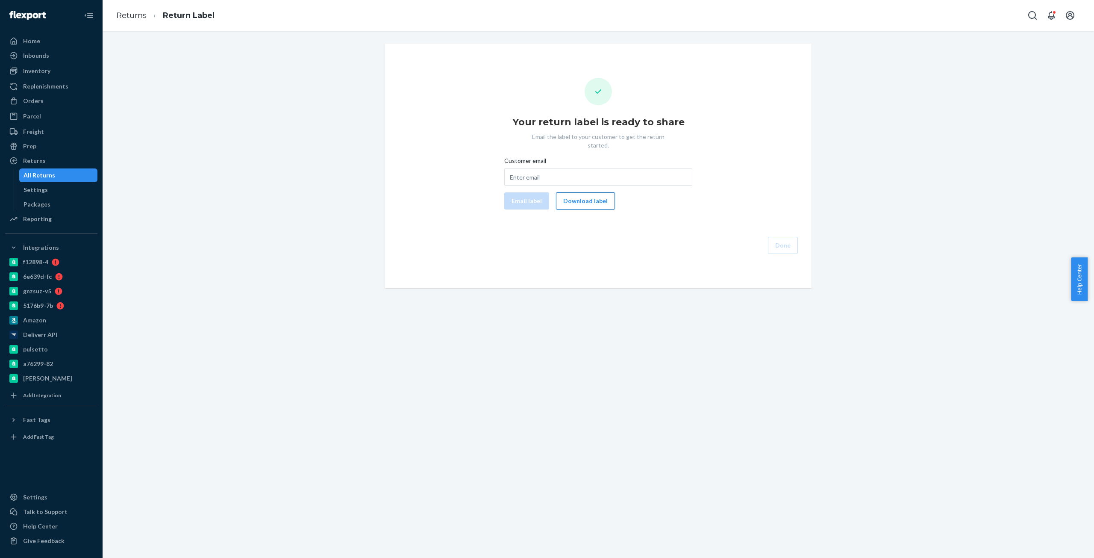
click at [567, 196] on button "Download label" at bounding box center [585, 200] width 59 height 17
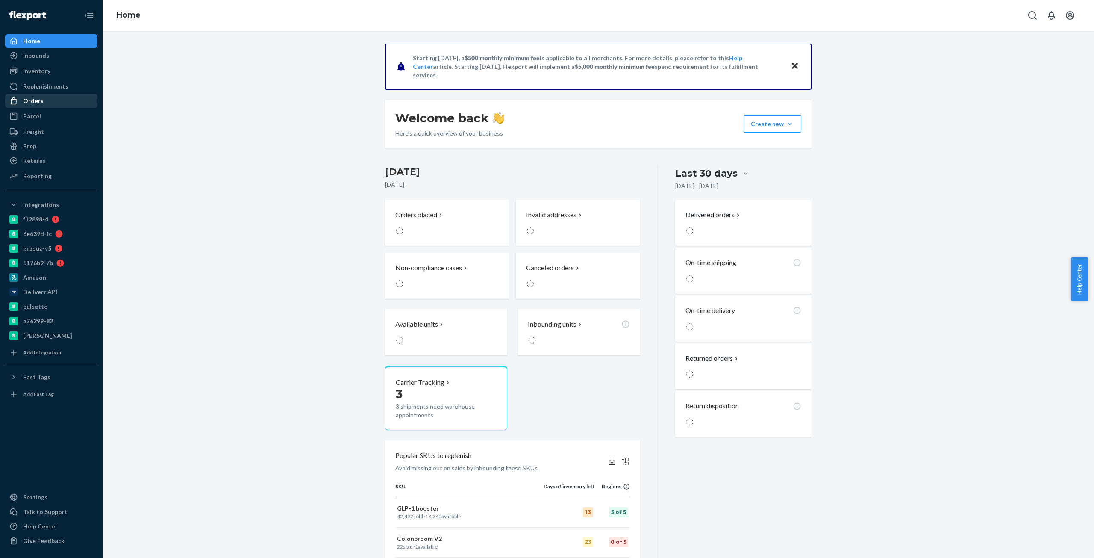
click at [50, 105] on div "Orders" at bounding box center [51, 101] width 91 height 12
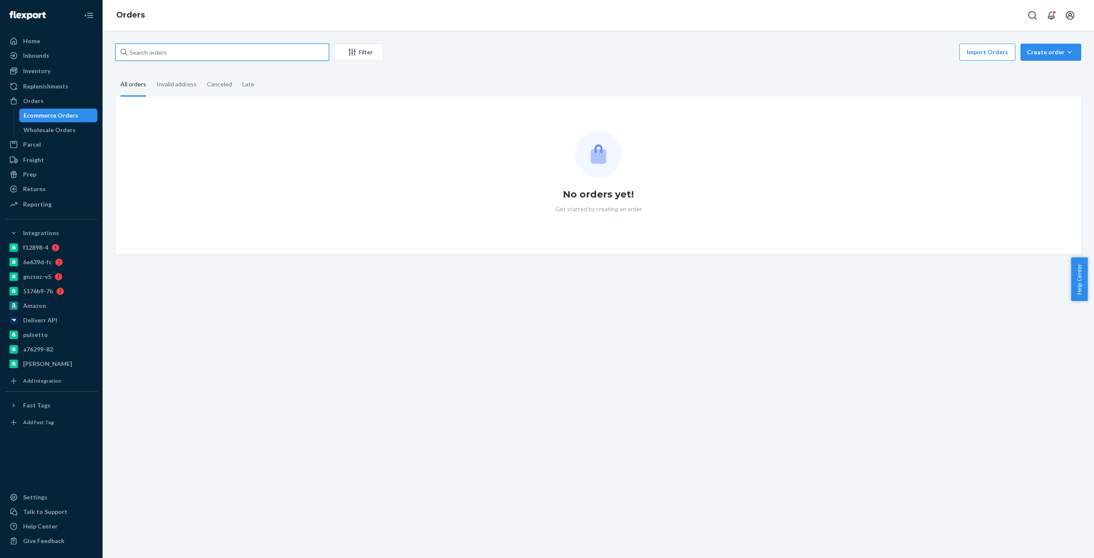
click at [220, 57] on input "text" at bounding box center [222, 52] width 214 height 17
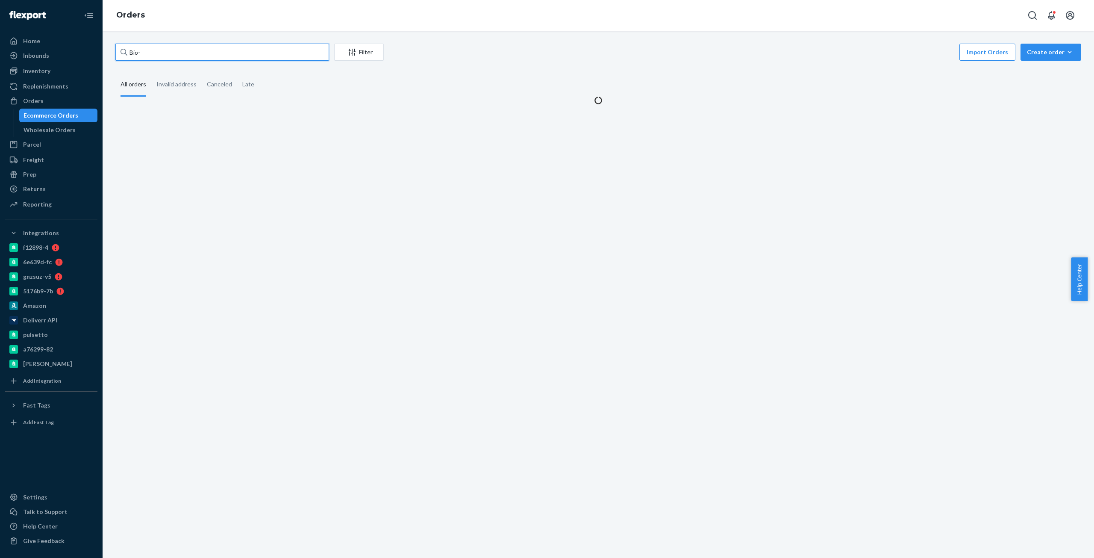
paste input "2745696"
type input "Bio- 2745696"
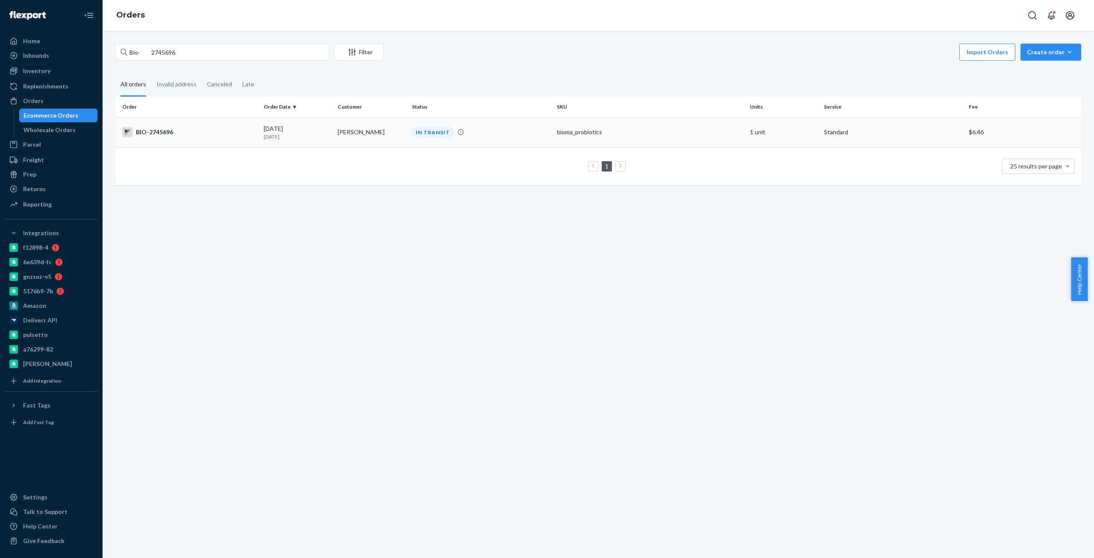
click at [155, 137] on div "BIO-2745696" at bounding box center [189, 132] width 135 height 10
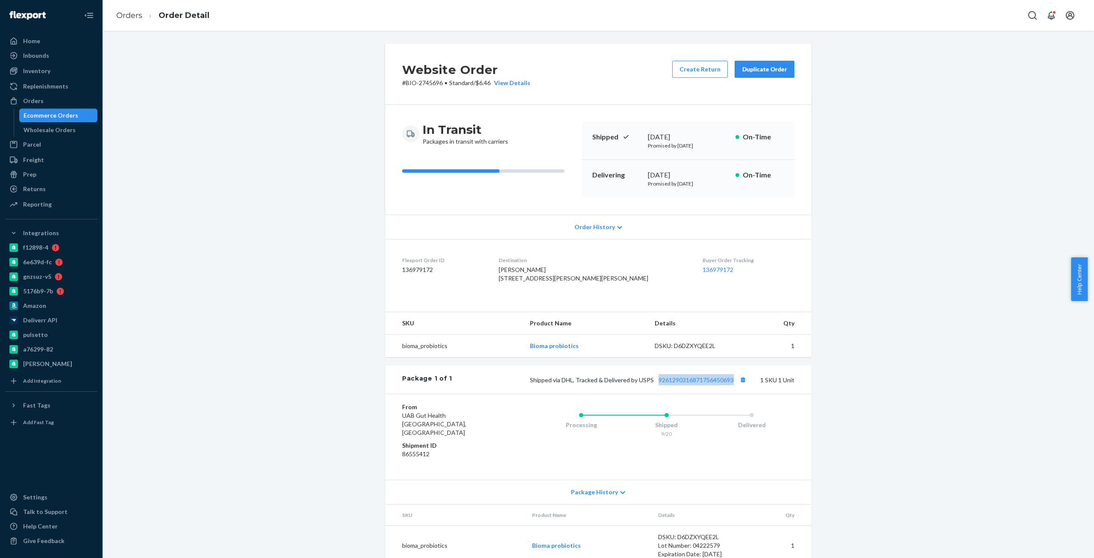
copy link "9261290316871756450693"
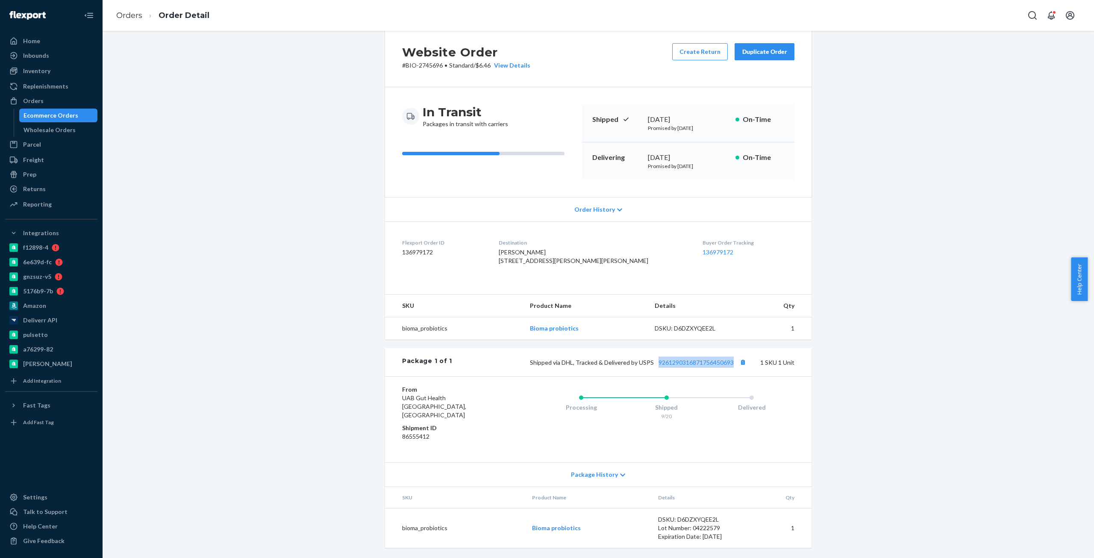
scroll to position [26, 0]
drag, startPoint x: 733, startPoint y: 397, endPoint x: 162, endPoint y: 242, distance: 591.4
click at [162, 242] on div "Website Order # BIO-2745696 • Standard / $6.46 View Details Create Return Dupli…" at bounding box center [598, 292] width 979 height 532
drag, startPoint x: 215, startPoint y: 232, endPoint x: 232, endPoint y: 224, distance: 18.0
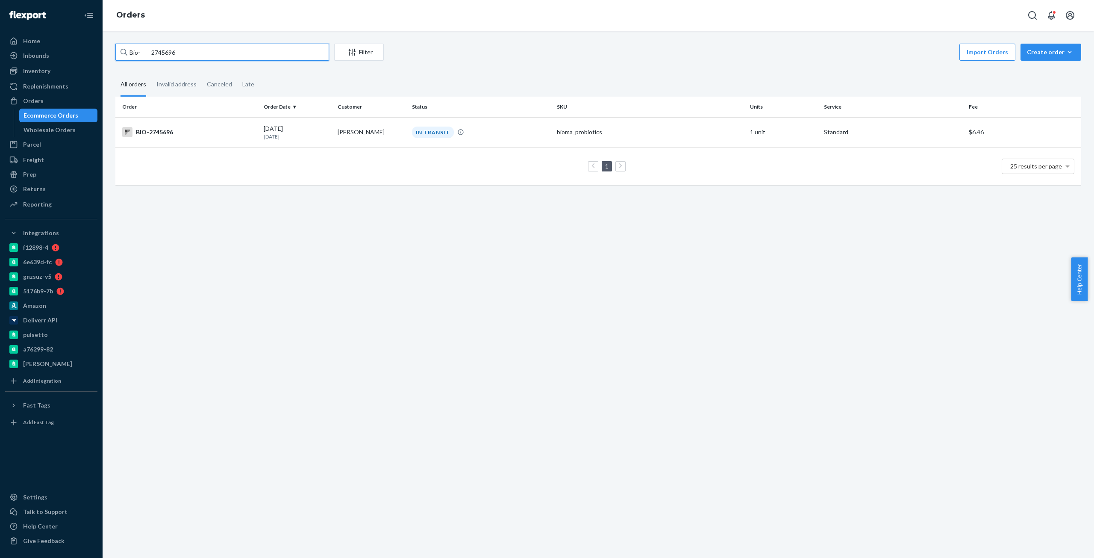
click at [165, 54] on input "Bio- 2745696" at bounding box center [222, 52] width 214 height 17
paste input "52093"
type input "Bio- 2752093"
click at [168, 139] on td "BIO-2752093" at bounding box center [187, 132] width 145 height 30
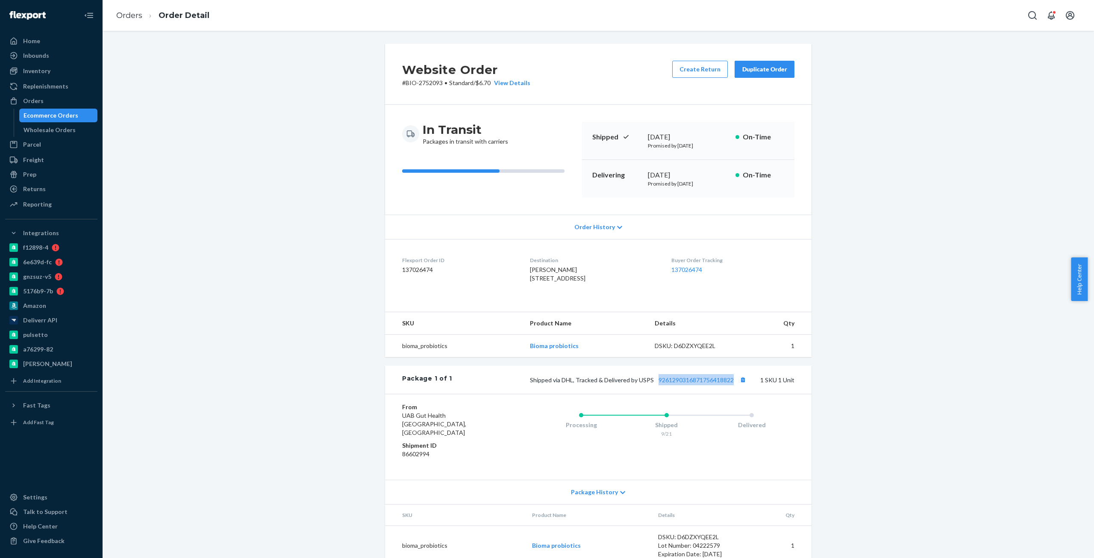
copy link "9261290316871756418822"
drag, startPoint x: 724, startPoint y: 399, endPoint x: 162, endPoint y: 162, distance: 609.6
click at [162, 162] on div "Website Order # BIO-2752093 • Standard / $6.70 View Details Create Return Dupli…" at bounding box center [598, 310] width 979 height 532
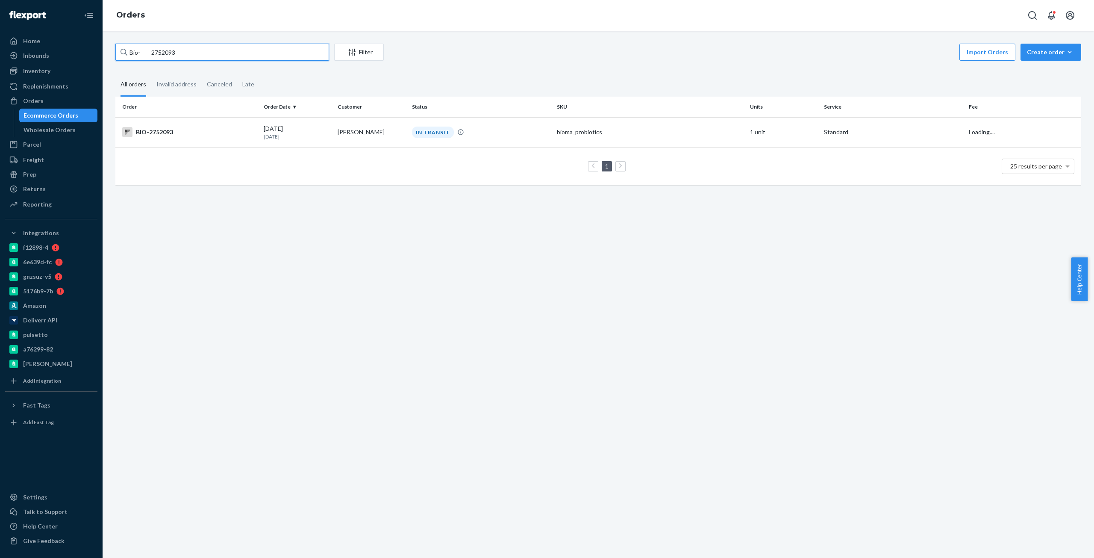
click at [165, 54] on input "Bio- 2752093" at bounding box center [222, 52] width 214 height 17
paste input "2754460"
type input "Bio- 2754460"
click at [172, 134] on div "BIO-2754460" at bounding box center [189, 132] width 135 height 10
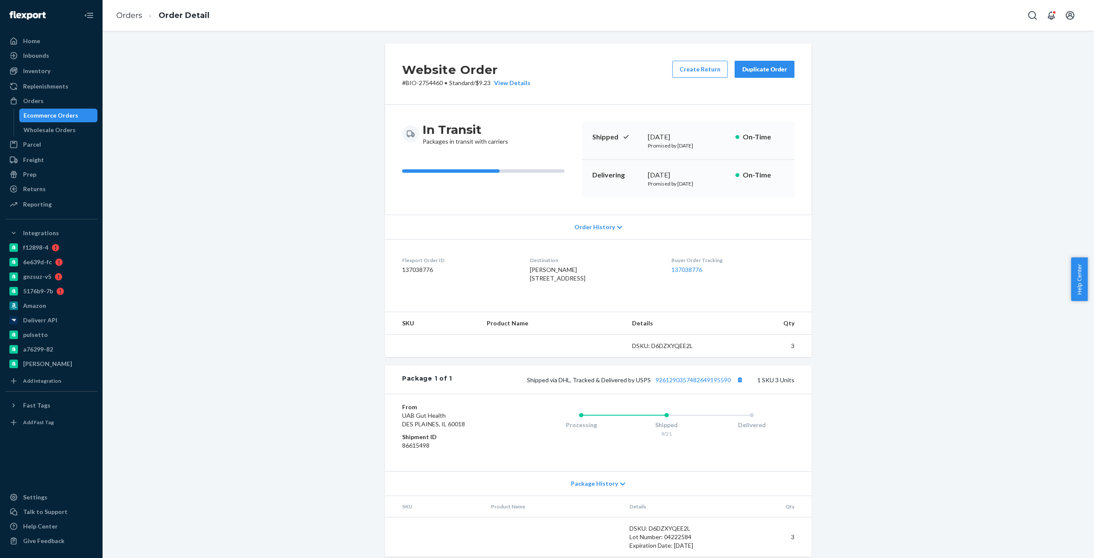
drag, startPoint x: 637, startPoint y: 334, endPoint x: 790, endPoint y: 259, distance: 170.5
click at [790, 259] on dt "Buyer Order Tracking" at bounding box center [732, 259] width 123 height 7
drag, startPoint x: 732, startPoint y: 397, endPoint x: 666, endPoint y: 397, distance: 66.2
click at [669, 383] on span "Shipped via DHL, Tracked & Delivered by USPS 9261290357482649195590" at bounding box center [636, 379] width 218 height 7
copy link "9261290357482649195590"
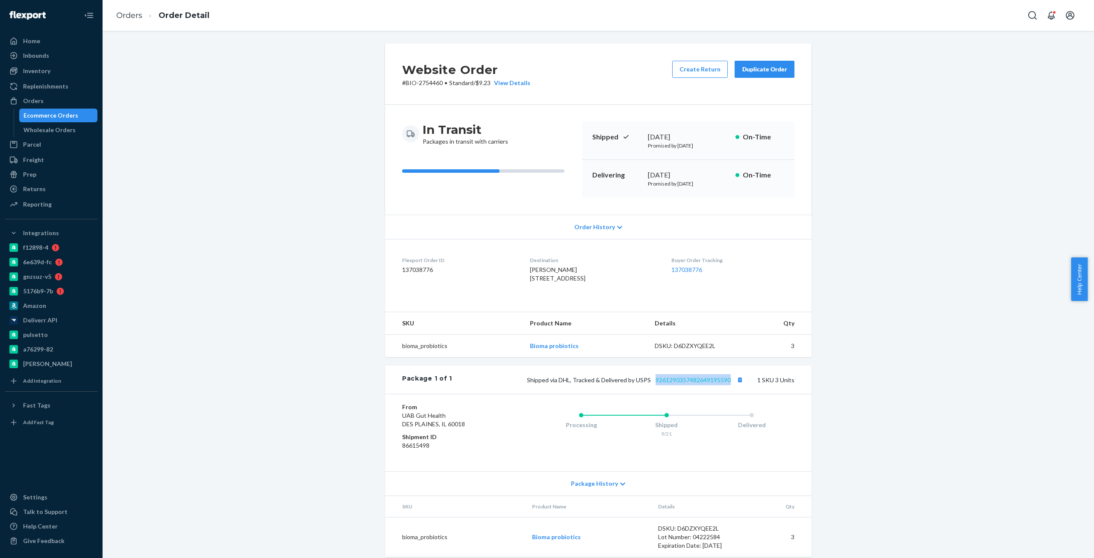
drag, startPoint x: 652, startPoint y: 393, endPoint x: 724, endPoint y: 397, distance: 72.8
click at [728, 385] on div "Shipped via DHL, Tracked & Delivered by USPS 9261290357482649195590 1 SKU 3 Uni…" at bounding box center [623, 379] width 342 height 11
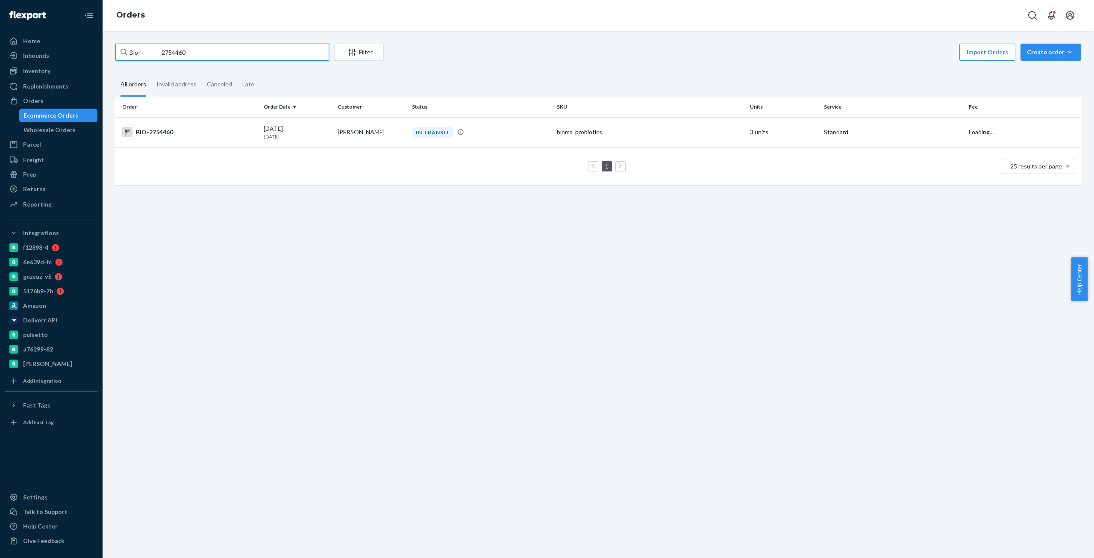
click at [176, 52] on input "Bio- 2754460" at bounding box center [222, 52] width 214 height 17
paste input "2721593"
type input "Bio- 2721593"
click at [165, 124] on td "BIO-2721593" at bounding box center [187, 132] width 145 height 30
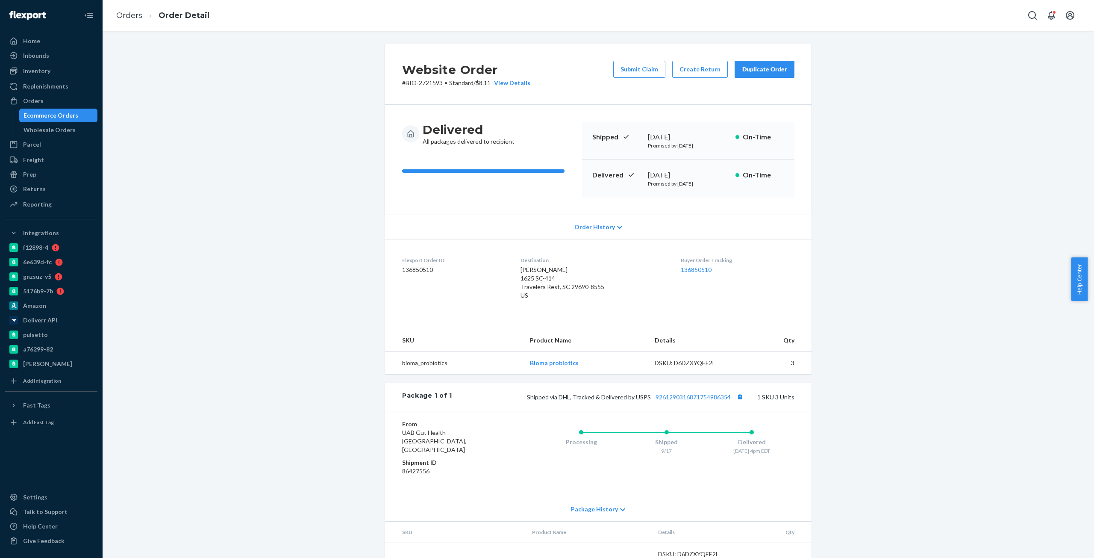
click at [435, 82] on p "# BIO-2721593 • Standard / $8.11 View Details" at bounding box center [466, 83] width 128 height 9
drag, startPoint x: 435, startPoint y: 82, endPoint x: 415, endPoint y: 85, distance: 20.8
click at [432, 82] on p "# BIO-2721593 • Standard / $8.11 View Details" at bounding box center [466, 83] width 128 height 9
click at [407, 83] on p "# BIO-2721593 • Standard / $8.11 View Details" at bounding box center [466, 83] width 128 height 9
copy p "BIO-2721593"
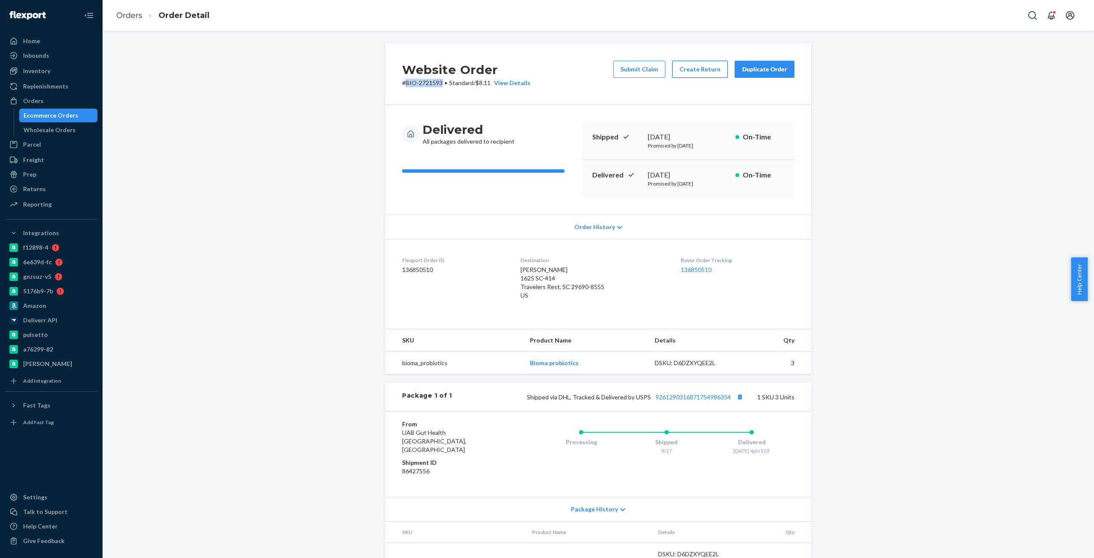
click at [692, 71] on button "Create Return" at bounding box center [700, 69] width 56 height 17
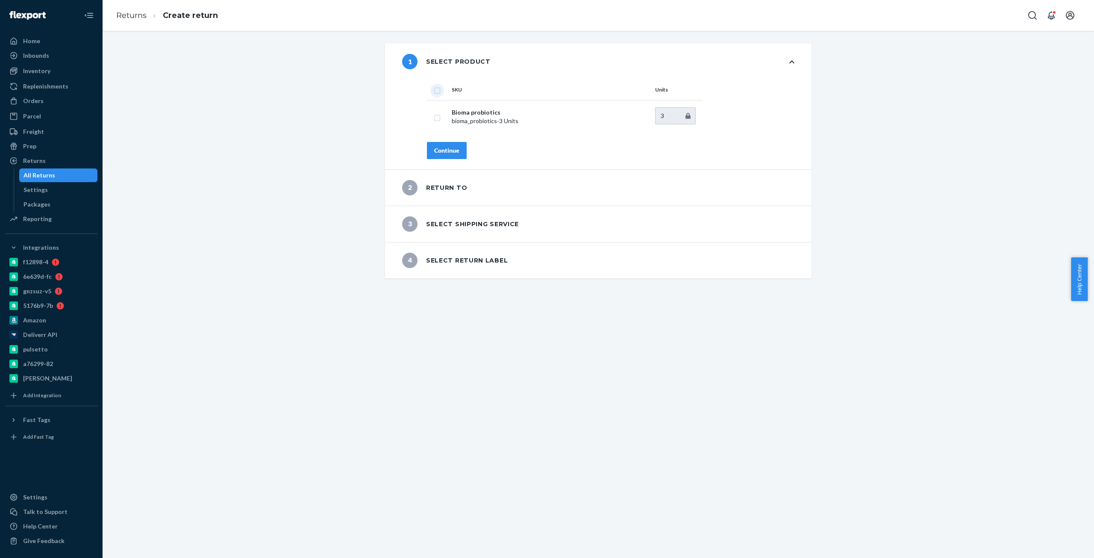
click at [435, 93] on input "checkbox" at bounding box center [437, 89] width 7 height 9
checkbox input "true"
click at [438, 155] on button "Continue" at bounding box center [447, 150] width 40 height 17
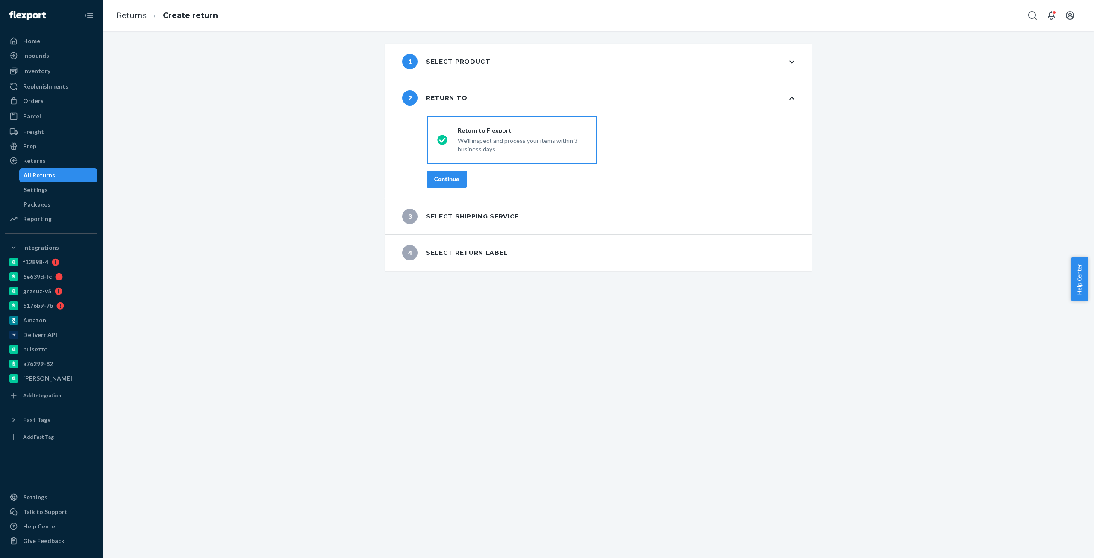
click at [447, 179] on div "Continue" at bounding box center [446, 179] width 25 height 9
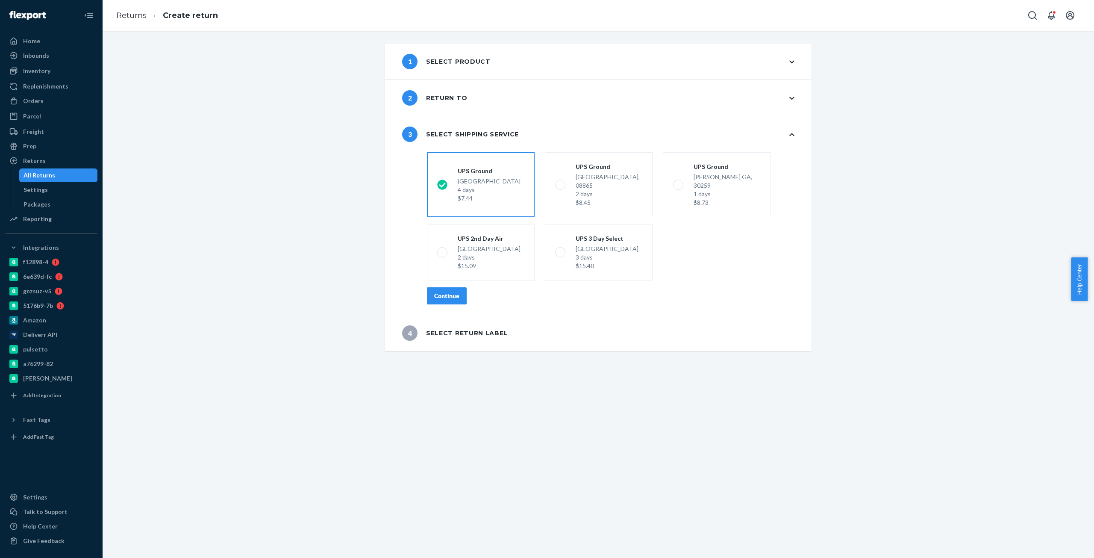
click at [456, 291] on div "Continue" at bounding box center [446, 295] width 25 height 9
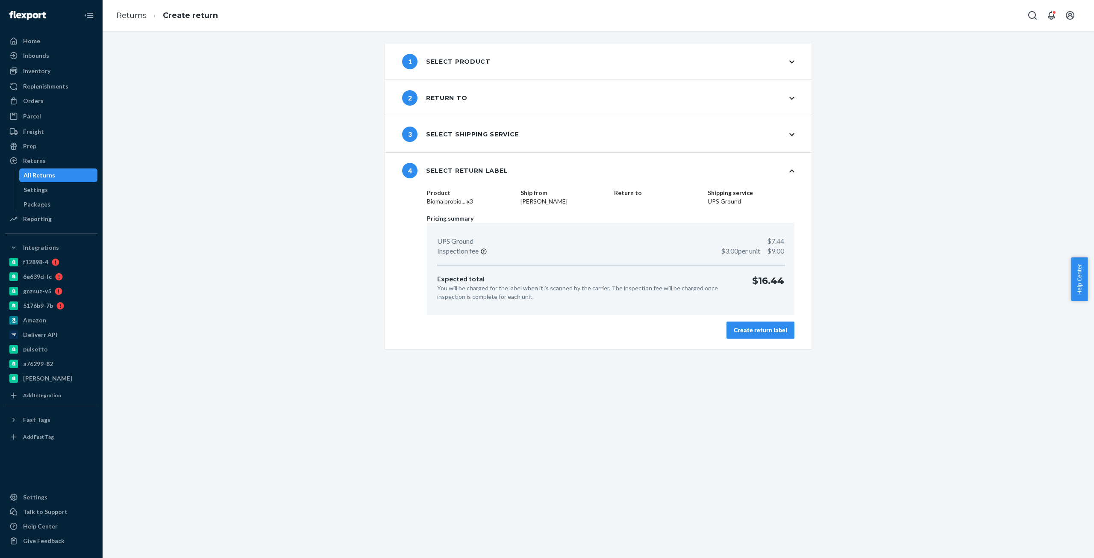
click at [751, 335] on button "Create return label" at bounding box center [761, 329] width 68 height 17
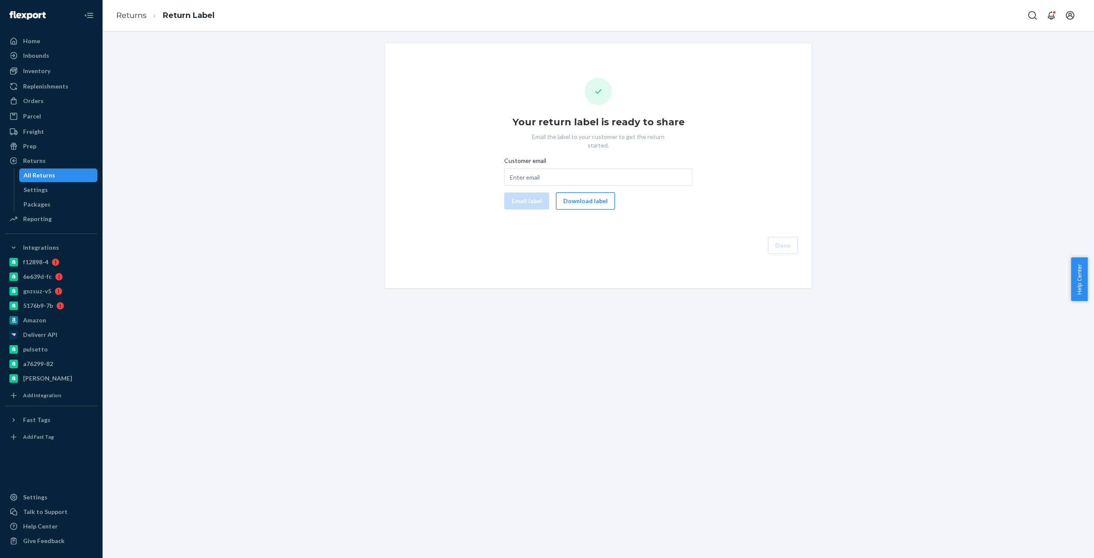
click at [585, 193] on button "Download label" at bounding box center [585, 200] width 59 height 17
